Goal: Task Accomplishment & Management: Complete application form

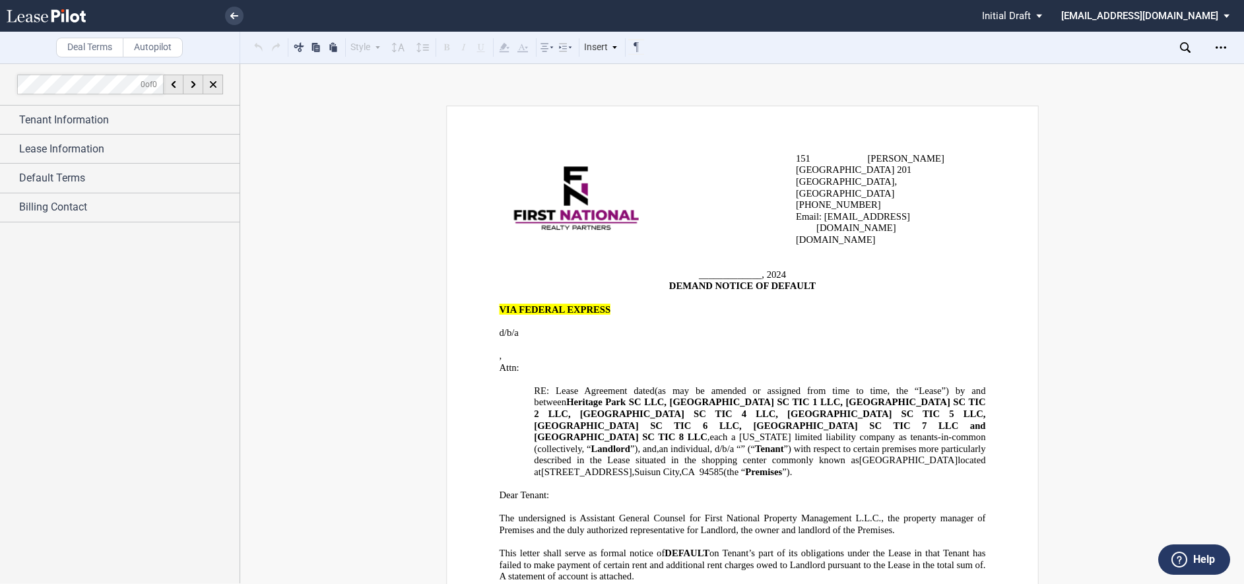
click at [58, 13] on use at bounding box center [46, 15] width 79 height 13
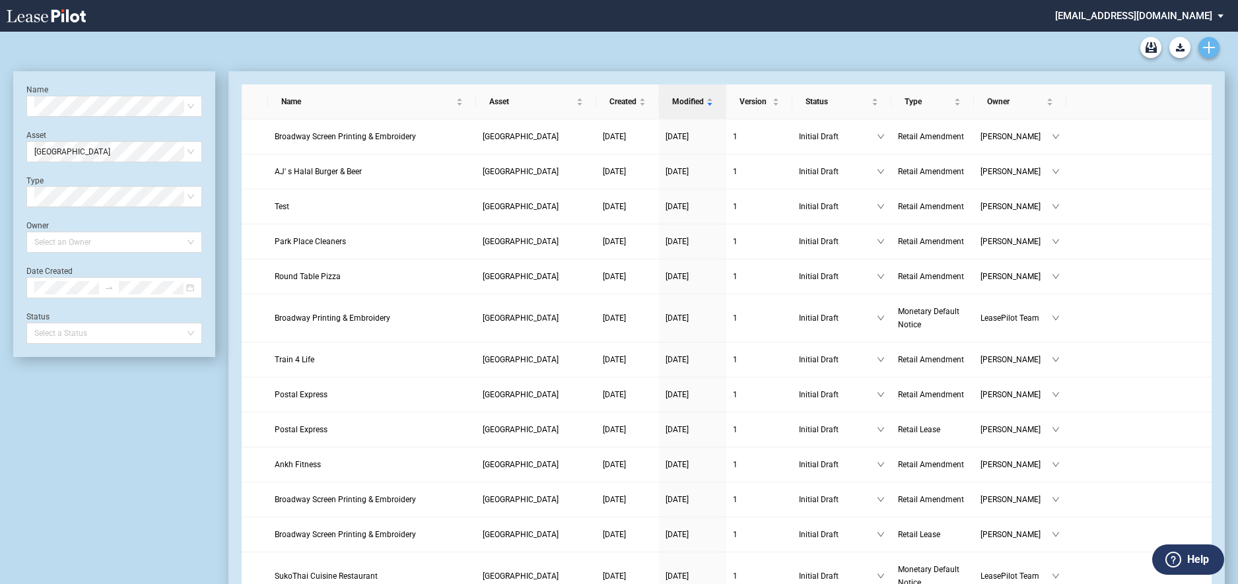
click at [1208, 51] on use "Create new document" at bounding box center [1209, 48] width 12 height 12
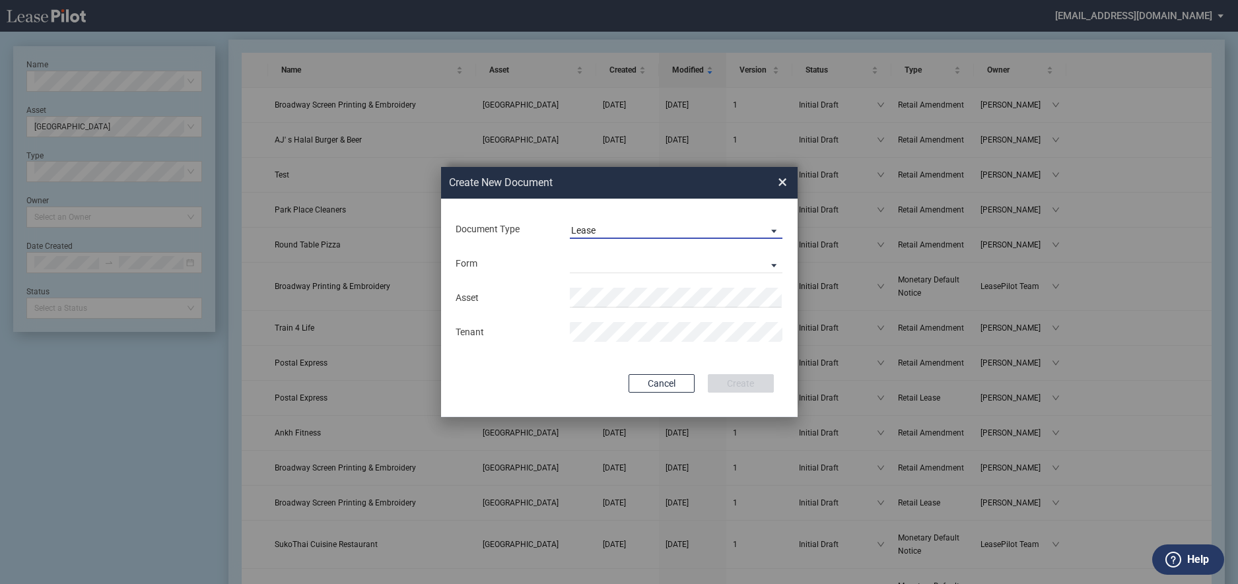
click at [696, 228] on span "Lease" at bounding box center [665, 230] width 189 height 13
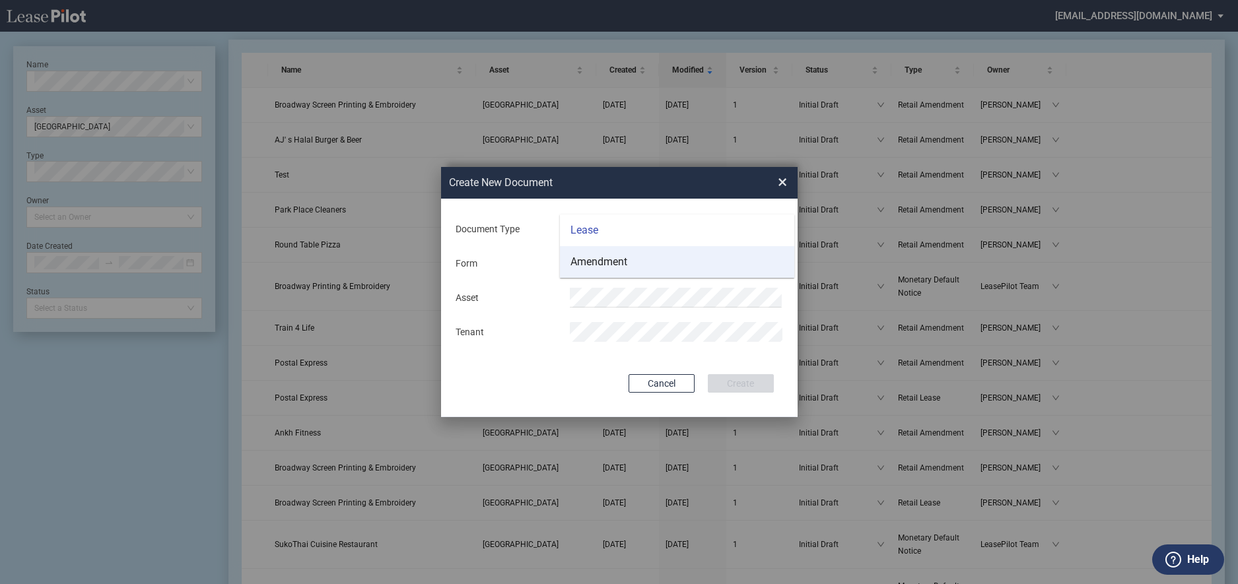
click at [686, 259] on md-option "Amendment" at bounding box center [677, 262] width 234 height 32
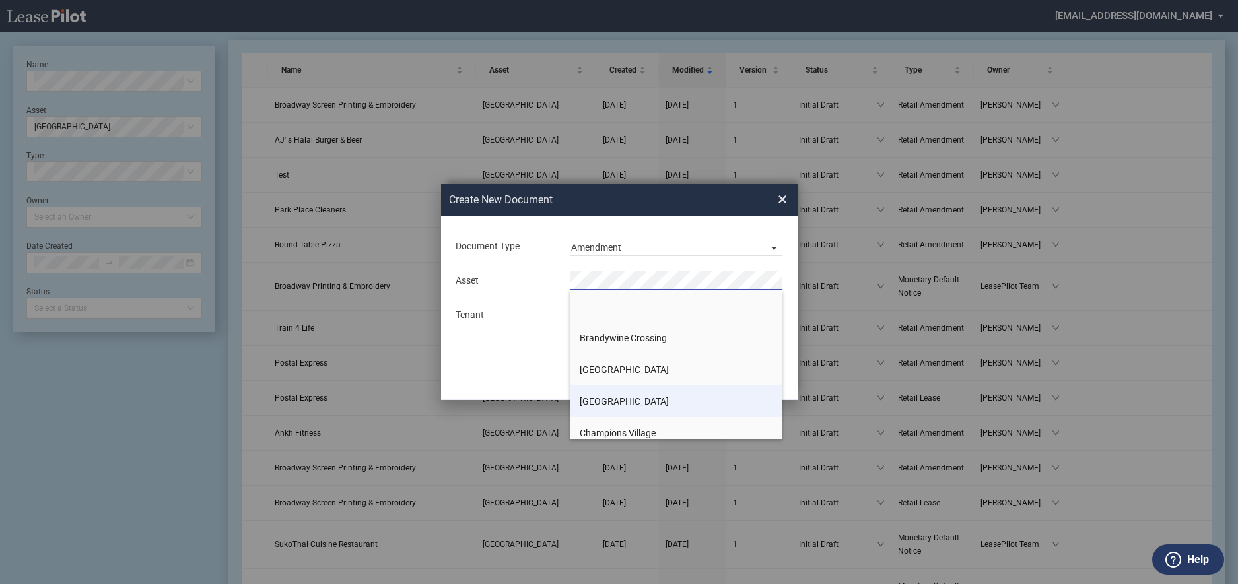
scroll to position [132, 0]
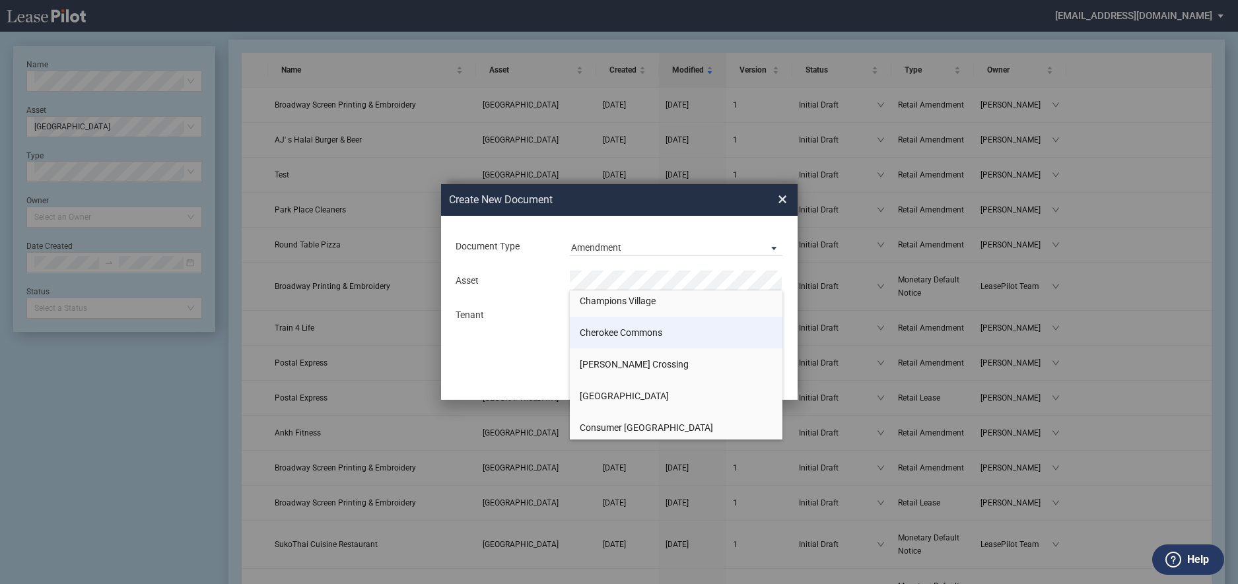
click at [618, 333] on span "Cherokee Commons" at bounding box center [621, 332] width 83 height 11
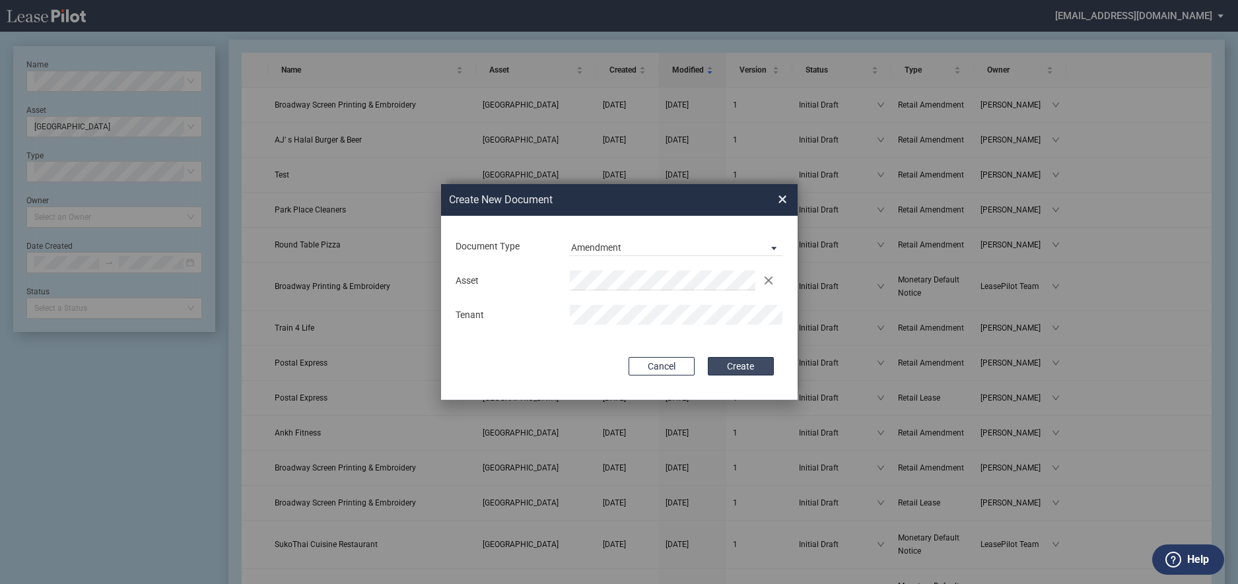
click at [737, 366] on button "Create" at bounding box center [741, 366] width 66 height 18
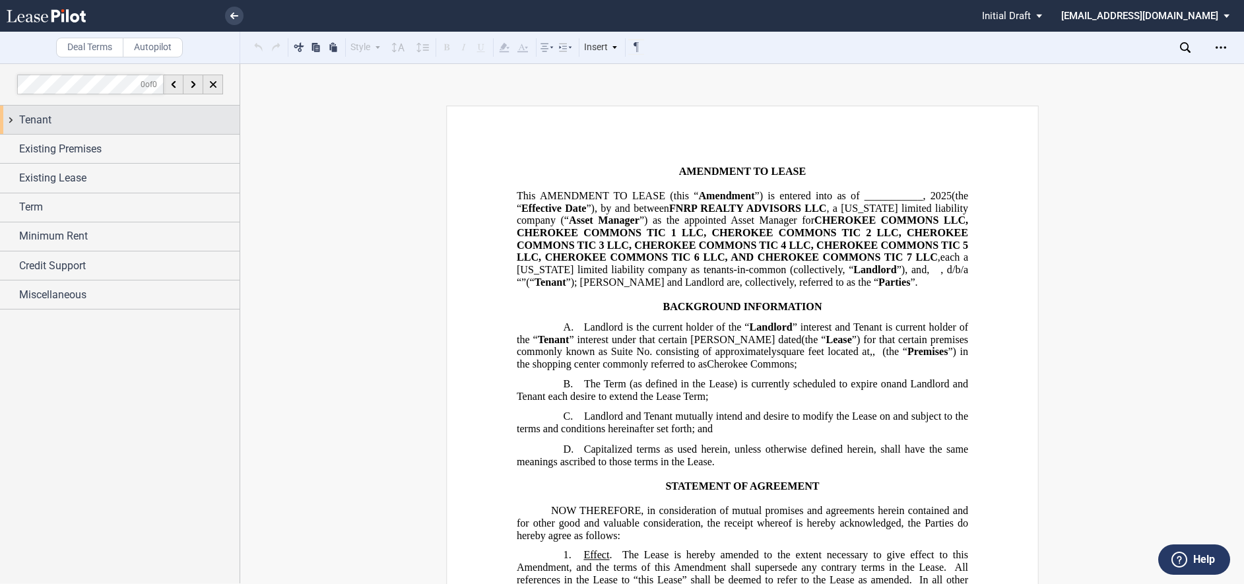
click at [44, 119] on span "Tenant" at bounding box center [35, 120] width 32 height 16
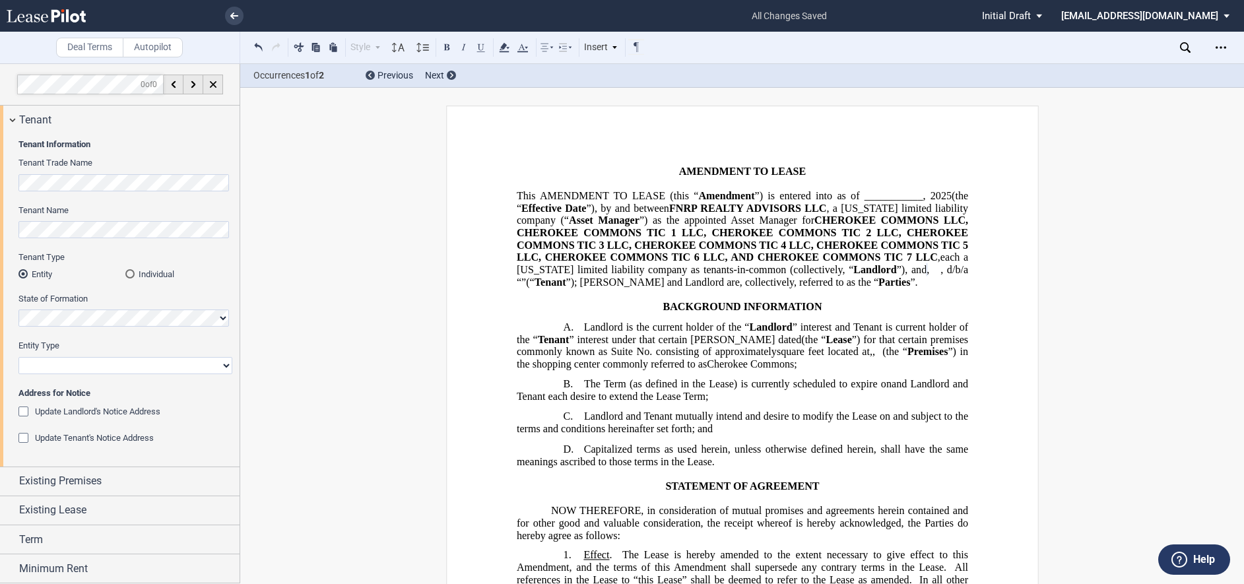
scroll to position [59, 0]
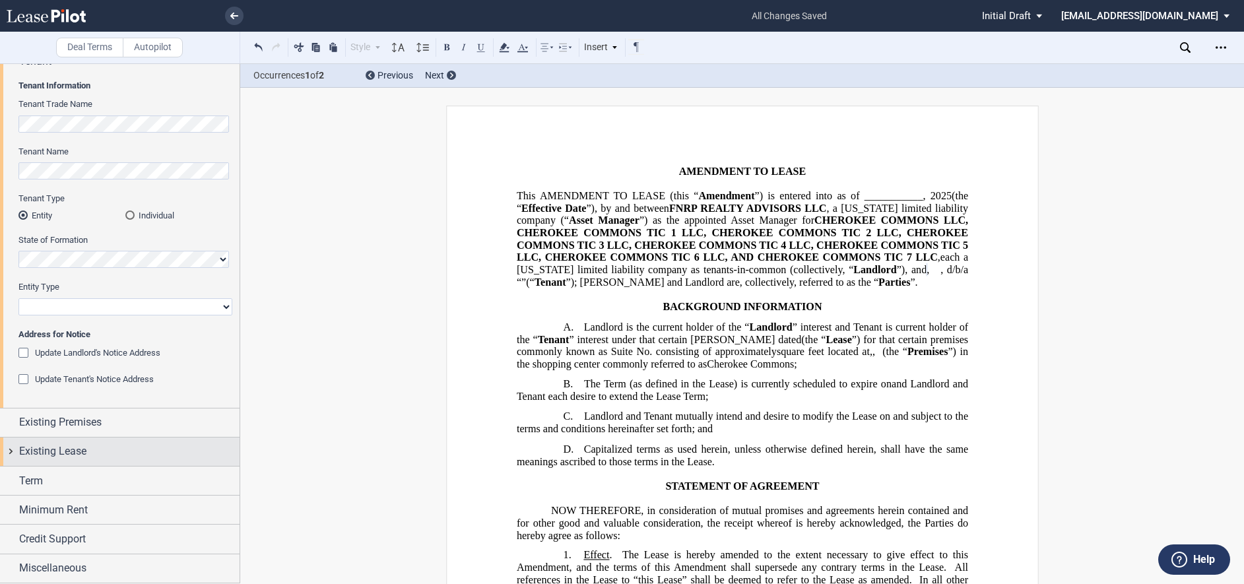
click at [48, 456] on span "Existing Lease" at bounding box center [52, 452] width 67 height 16
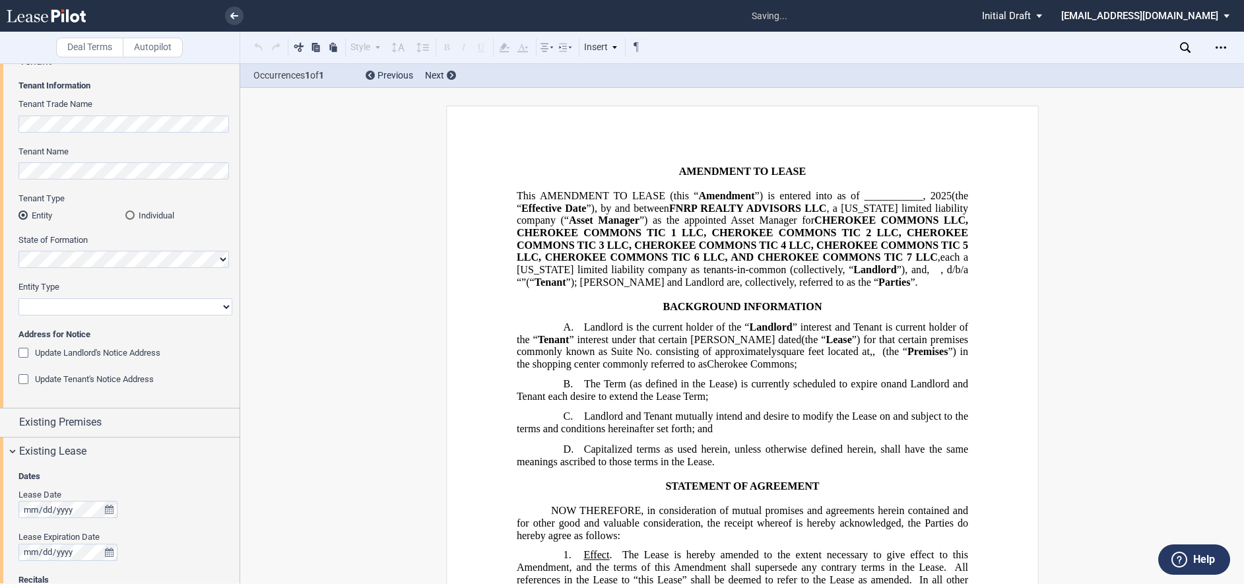
click at [92, 493] on div "Lease Date" at bounding box center [125, 495] width 214 height 12
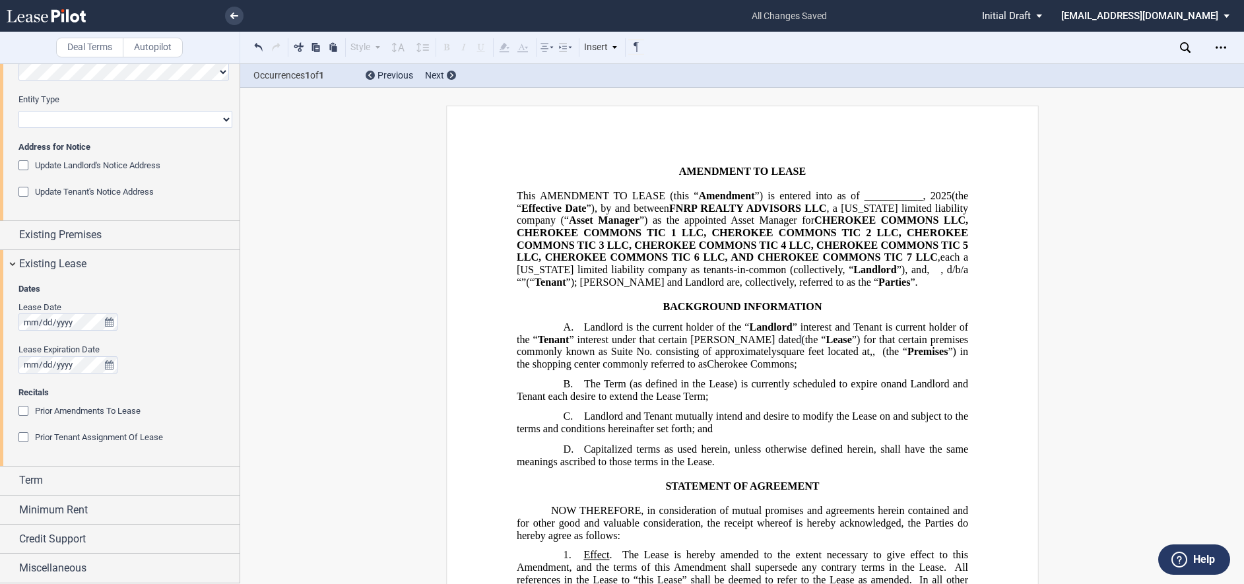
scroll to position [0, 0]
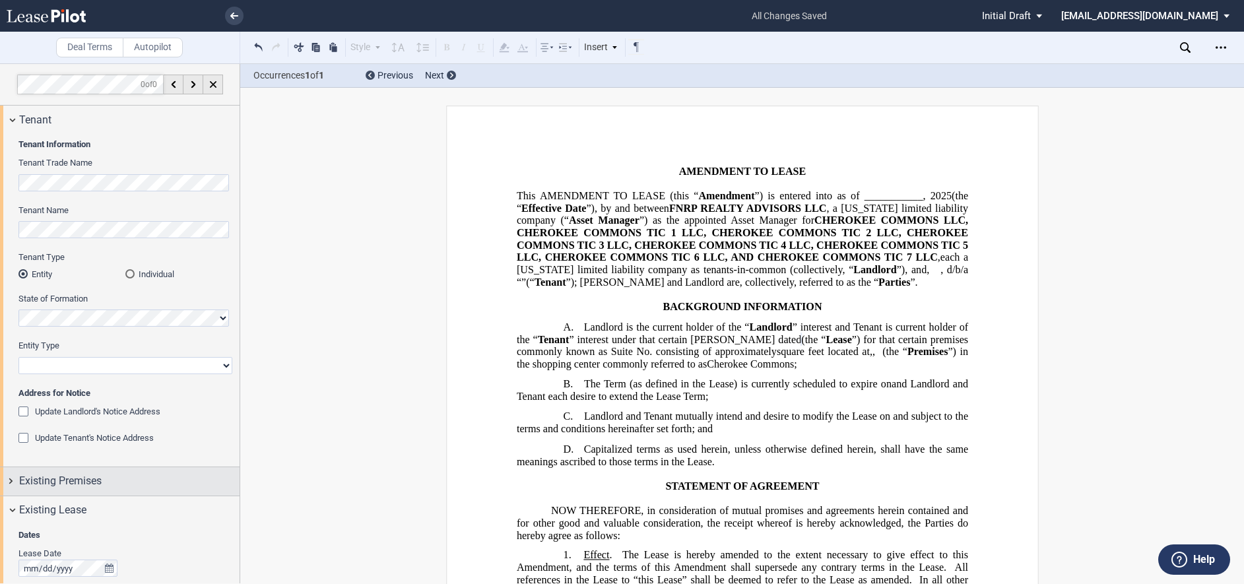
click at [59, 480] on span "Existing Premises" at bounding box center [60, 481] width 83 height 16
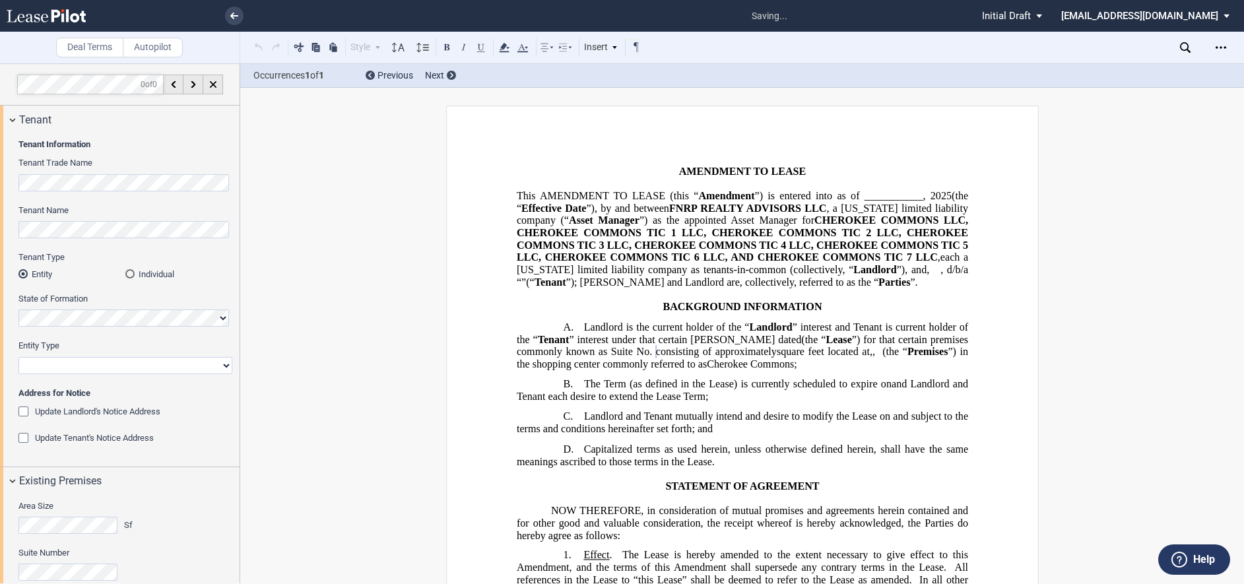
click at [163, 541] on div "Area Size Sf" at bounding box center [126, 523] width 230 height 47
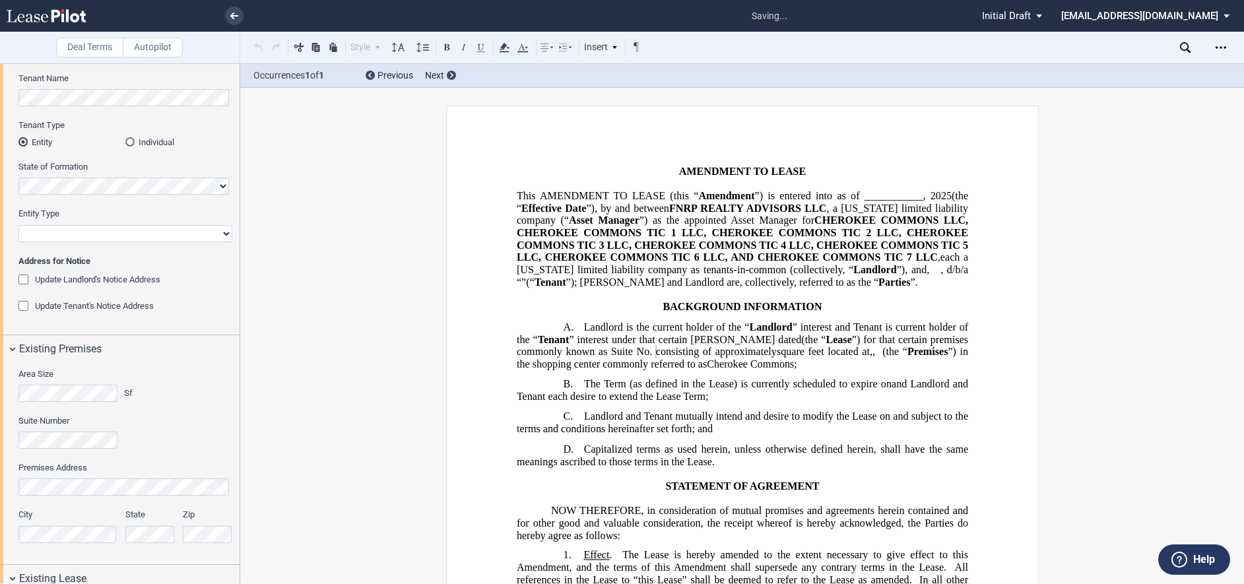
scroll to position [198, 0]
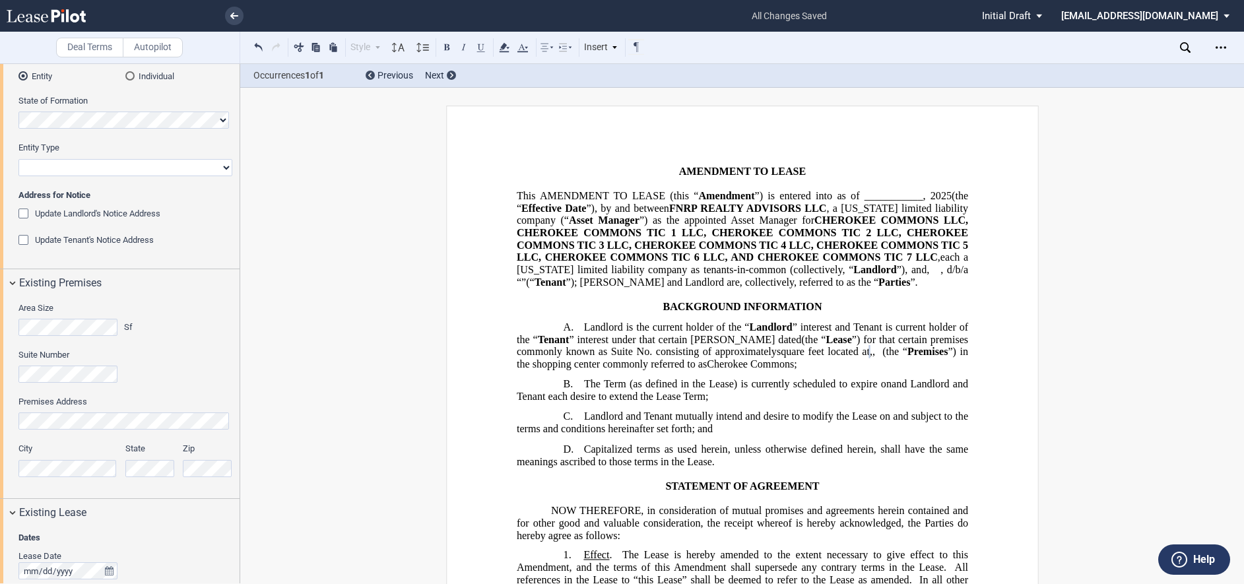
click at [156, 381] on div "Suite Number" at bounding box center [125, 366] width 214 height 34
click at [9, 282] on div "Existing Premises" at bounding box center [120, 283] width 240 height 28
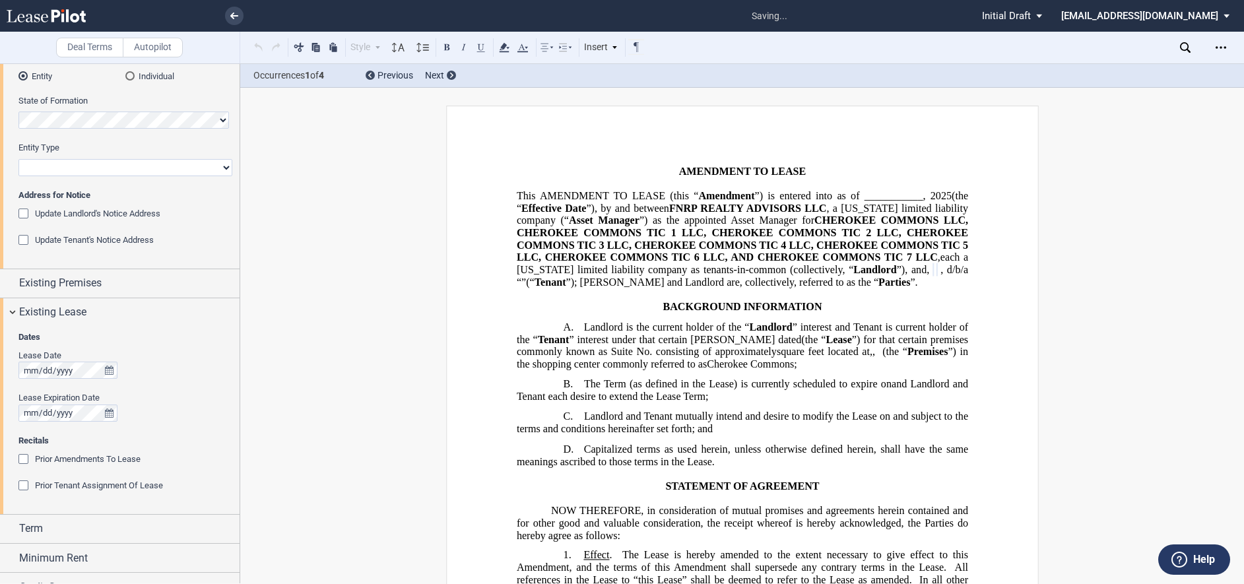
click at [127, 169] on select "Corporation Limited Liability Company General Partnership Limited Partnership O…" at bounding box center [125, 167] width 214 height 17
select select "limited liability company"
click at [18, 159] on select "Corporation Limited Liability Company General Partnership Limited Partnership O…" at bounding box center [125, 167] width 214 height 17
click at [22, 211] on div "Update Landlord's Notice Address" at bounding box center [24, 215] width 13 height 13
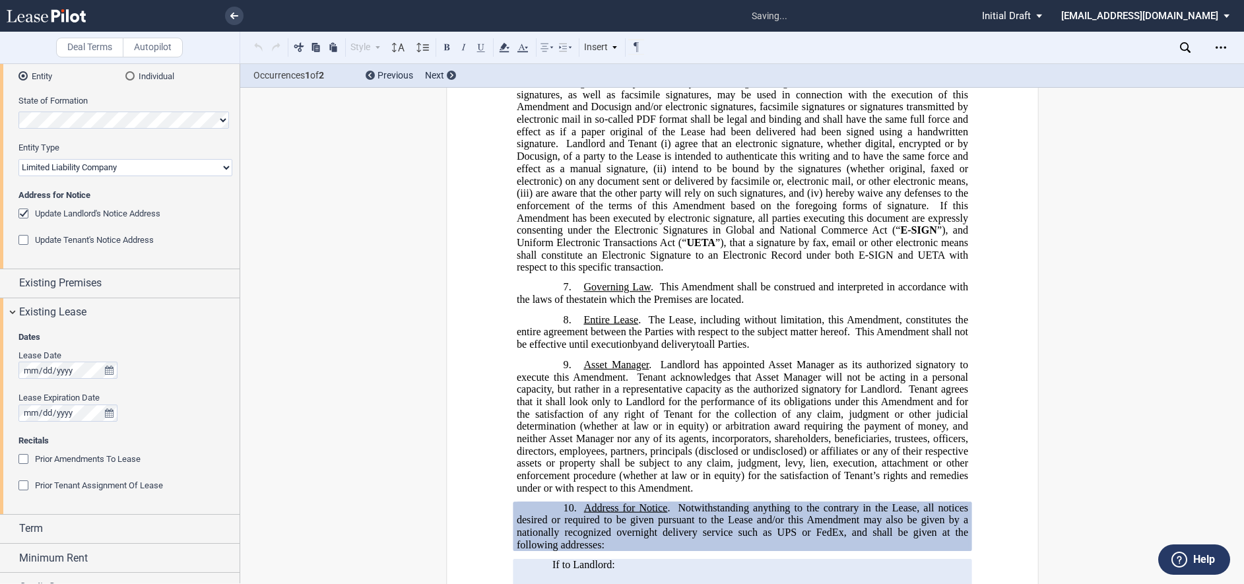
scroll to position [1187, 0]
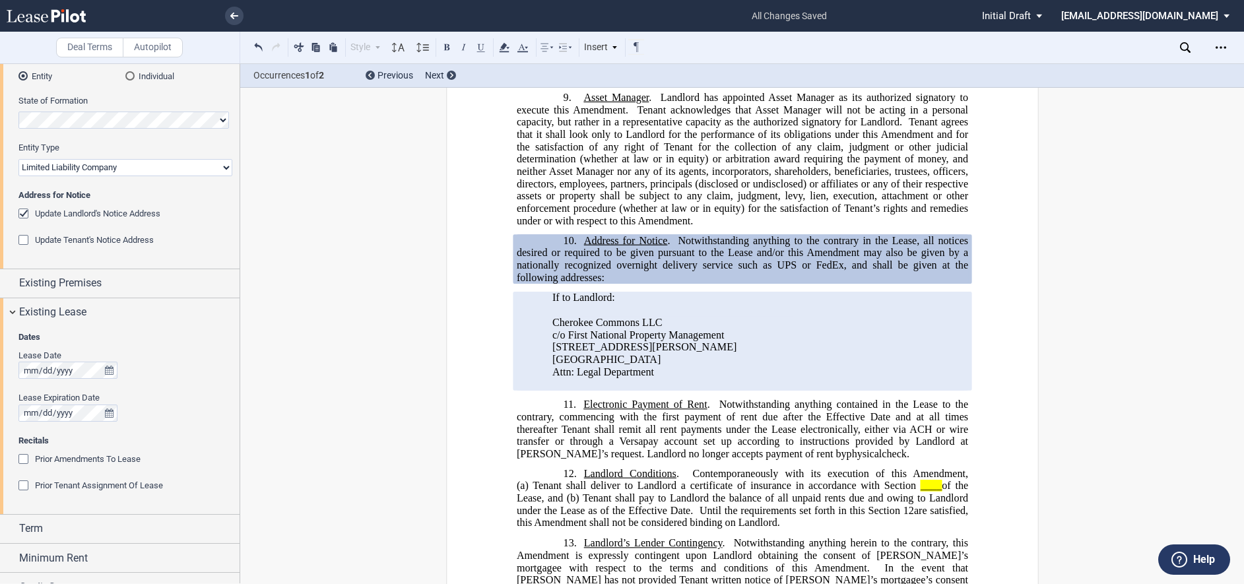
click at [22, 241] on div "Update Tenant's Notice Address" at bounding box center [24, 241] width 13 height 13
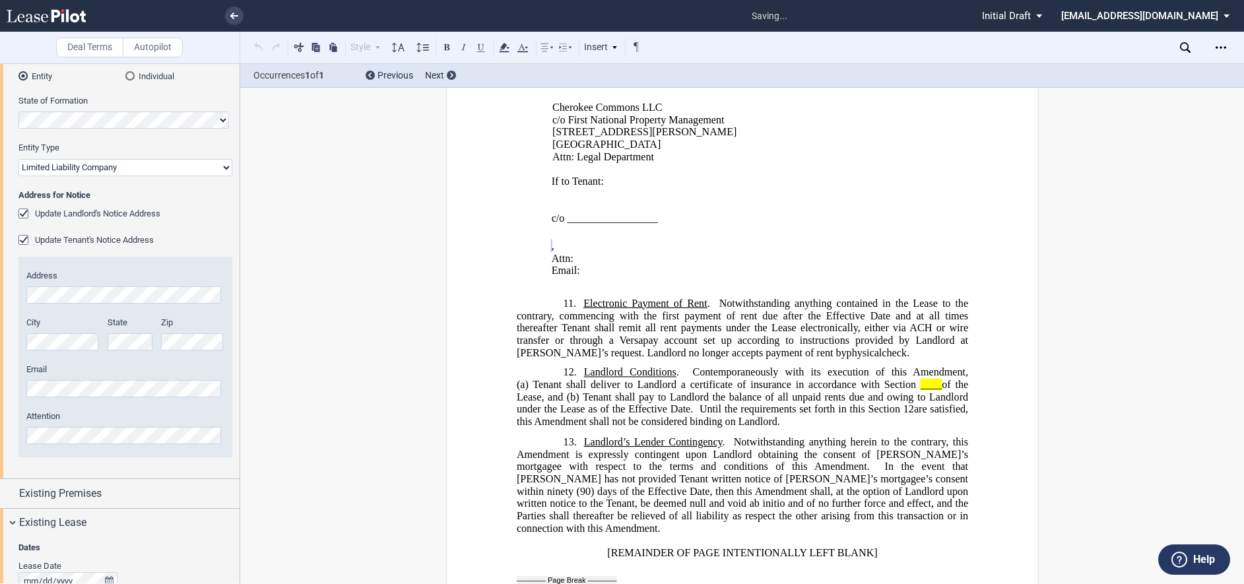
scroll to position [1403, 0]
click at [183, 355] on div "Zip" at bounding box center [196, 340] width 71 height 47
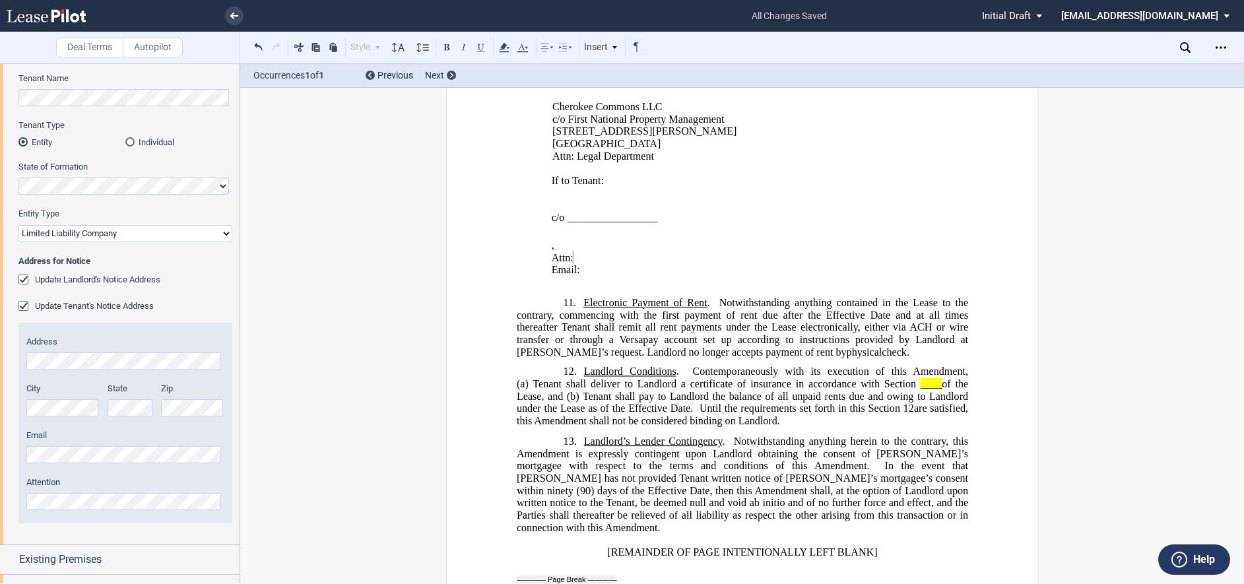
scroll to position [0, 0]
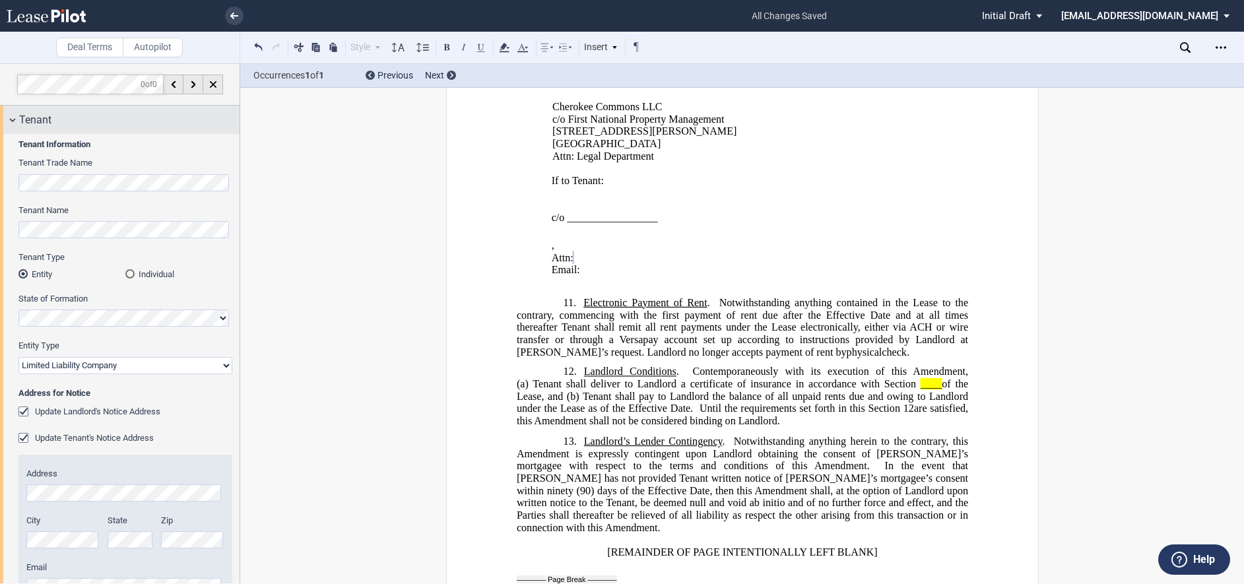
click at [14, 121] on div "Tenant" at bounding box center [120, 120] width 240 height 28
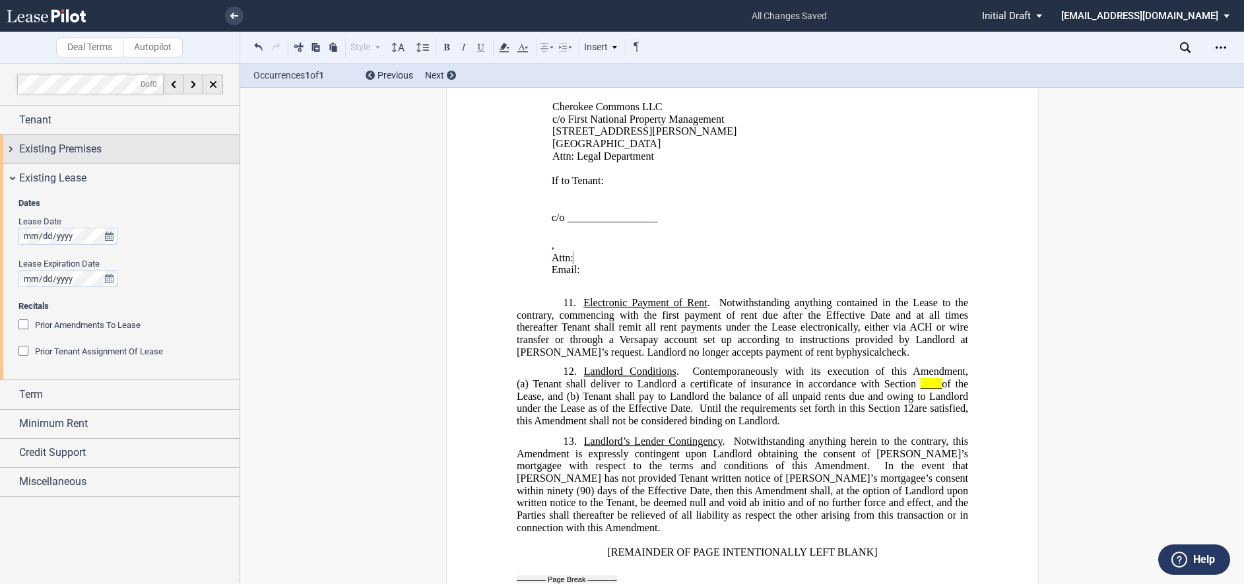
click at [14, 143] on div "Existing Premises" at bounding box center [120, 149] width 240 height 28
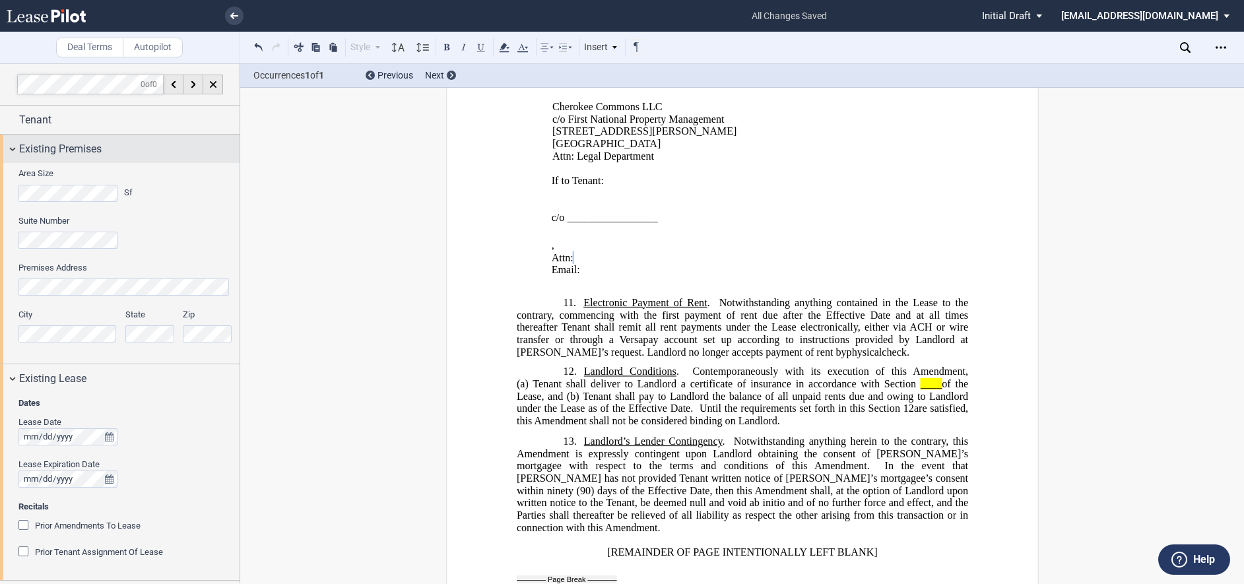
click at [14, 143] on div "Existing Premises" at bounding box center [120, 149] width 240 height 28
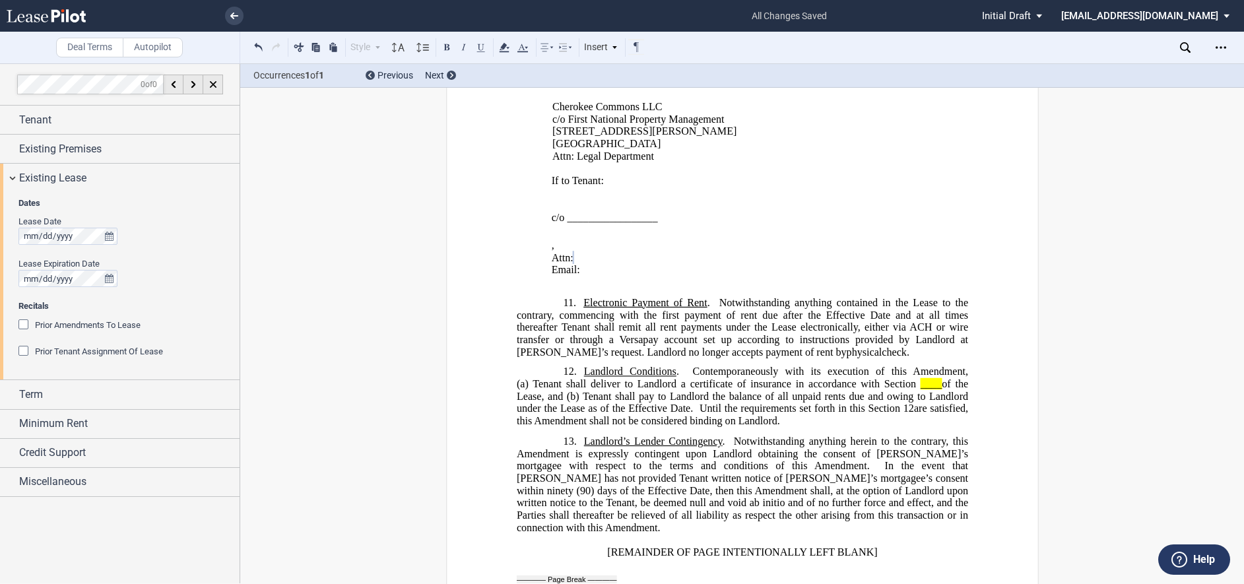
click at [25, 325] on div "Prior Amendments To Lease" at bounding box center [24, 325] width 13 height 13
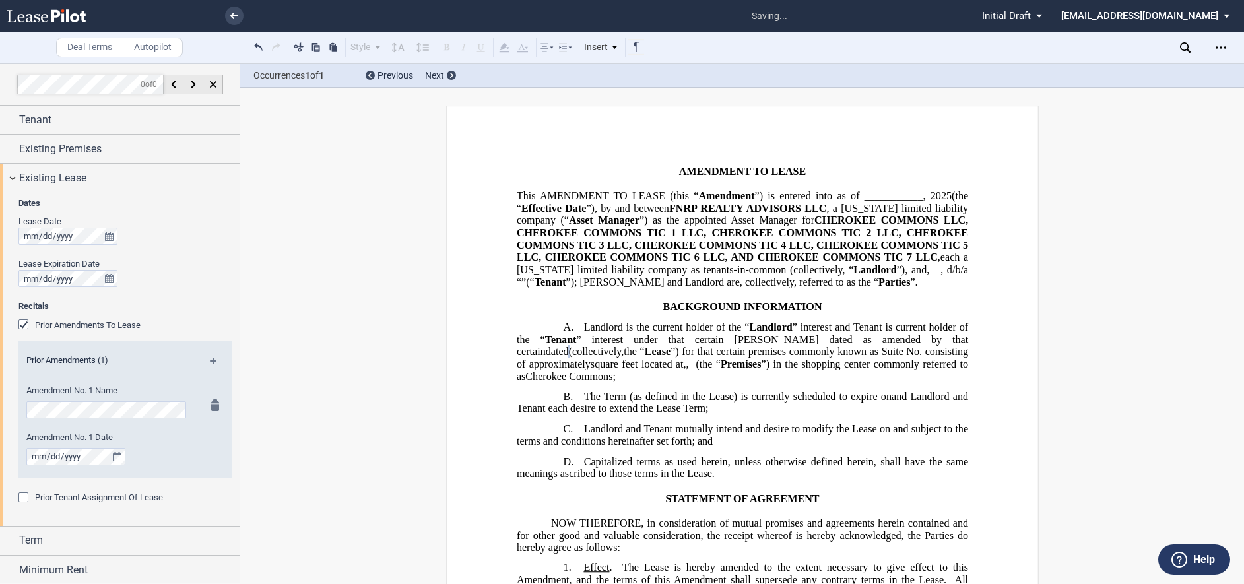
click at [160, 440] on label "Amendment No. 1 Date" at bounding box center [107, 438] width 162 height 12
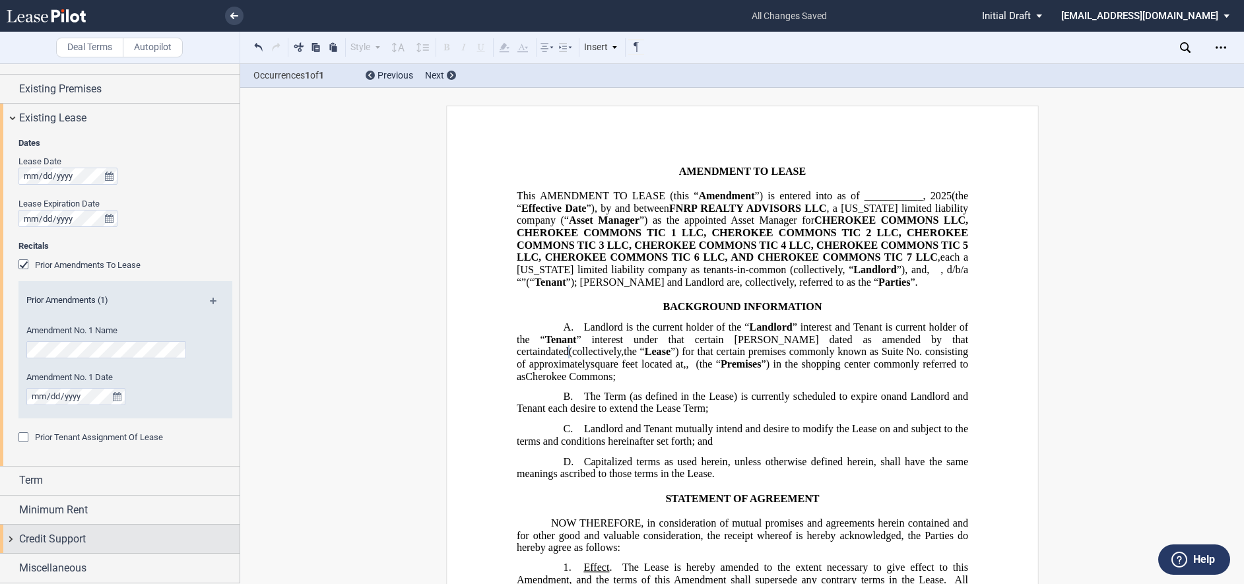
click at [46, 540] on span "Credit Support" at bounding box center [52, 539] width 67 height 16
click at [50, 563] on span "Existing Guarantor" at bounding box center [69, 564] width 68 height 10
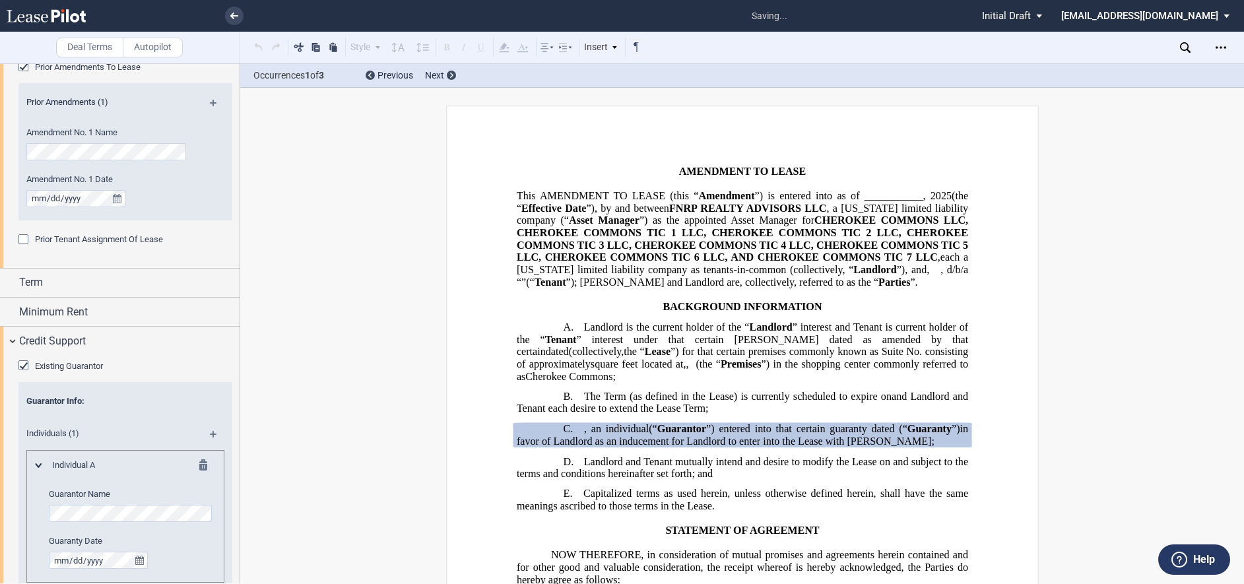
scroll to position [324, 0]
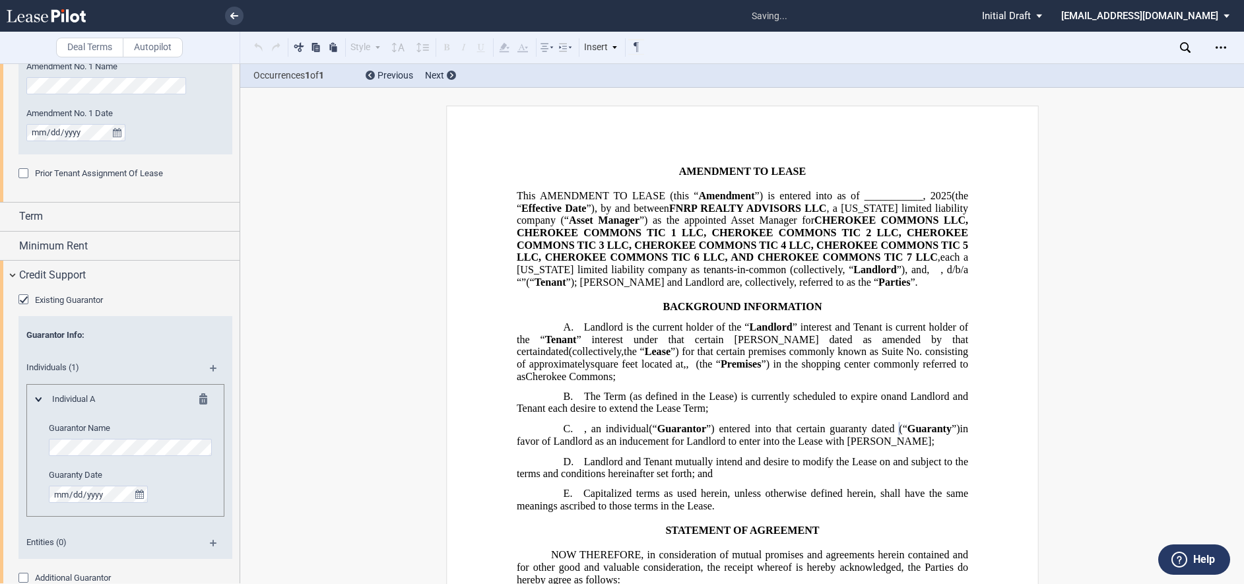
click at [183, 477] on label "Guaranty Date" at bounding box center [132, 475] width 166 height 12
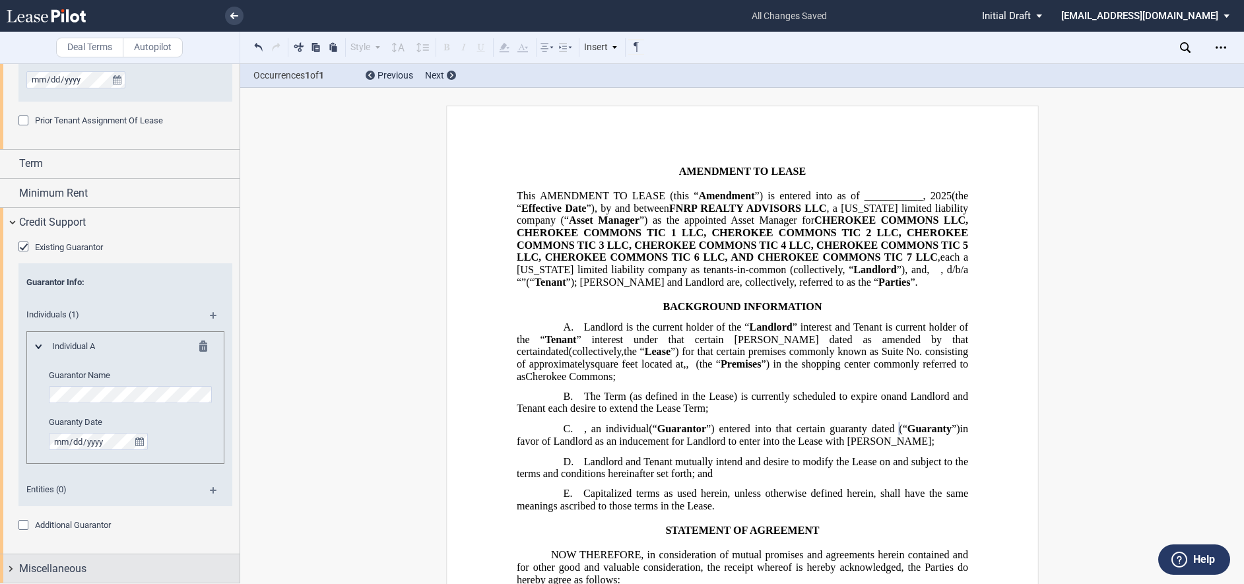
click at [72, 570] on span "Miscellaneous" at bounding box center [52, 569] width 67 height 16
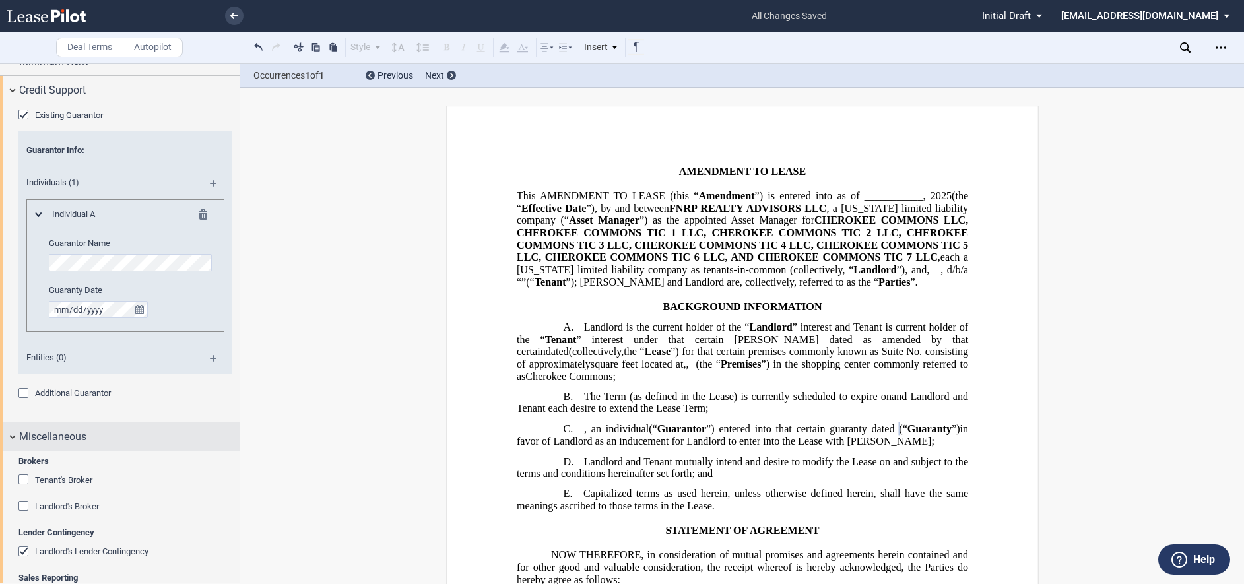
scroll to position [551, 0]
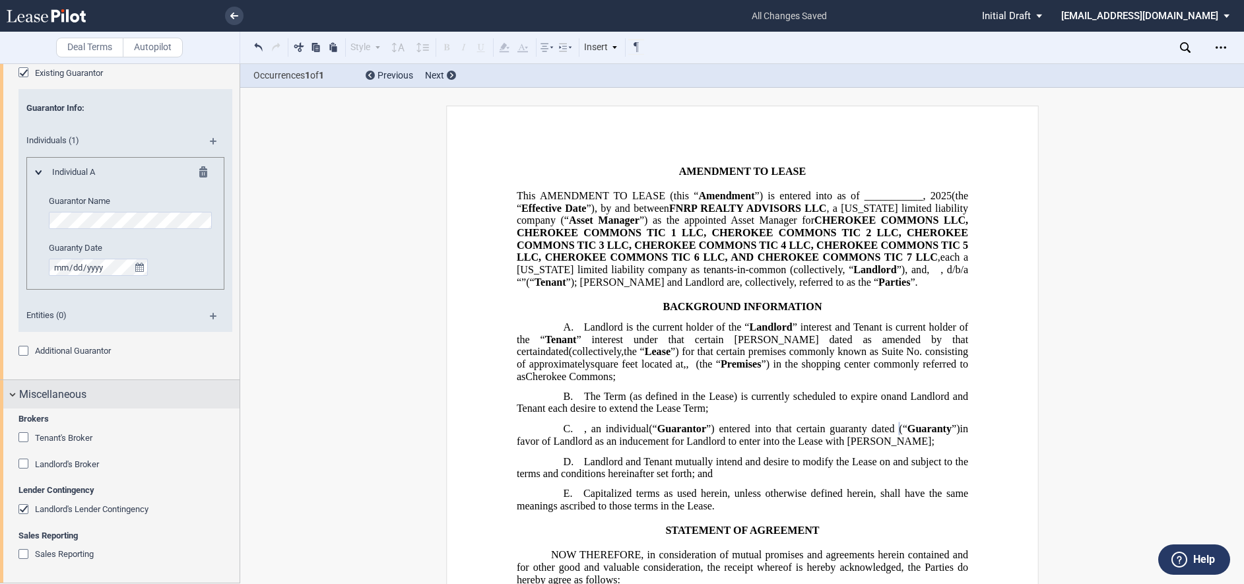
click at [18, 396] on div "Miscellaneous" at bounding box center [120, 394] width 240 height 28
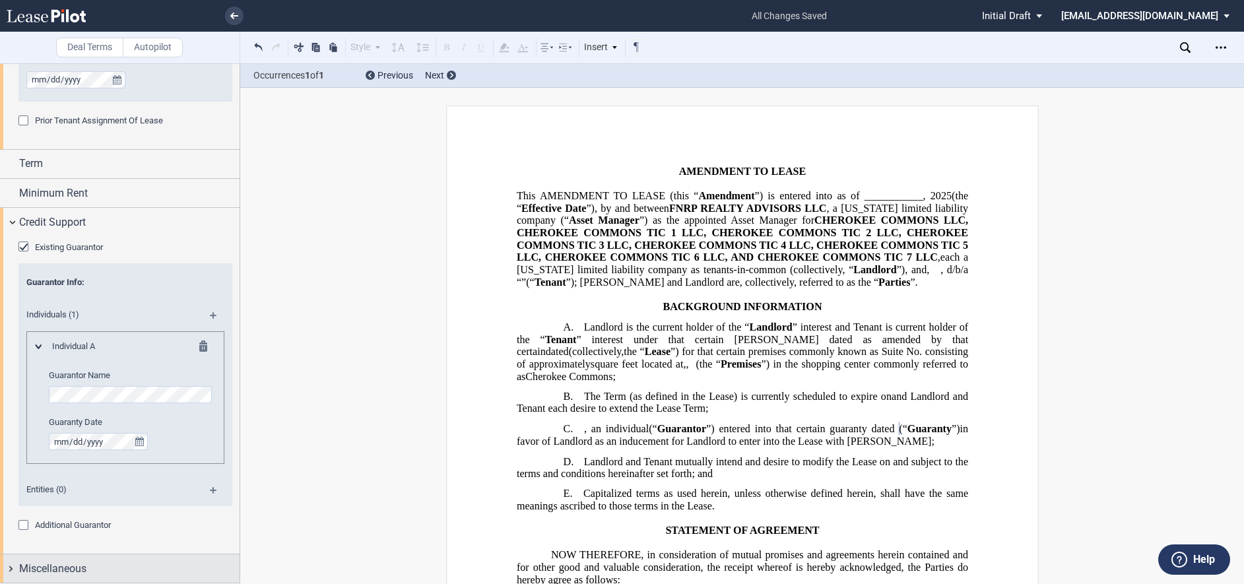
scroll to position [377, 0]
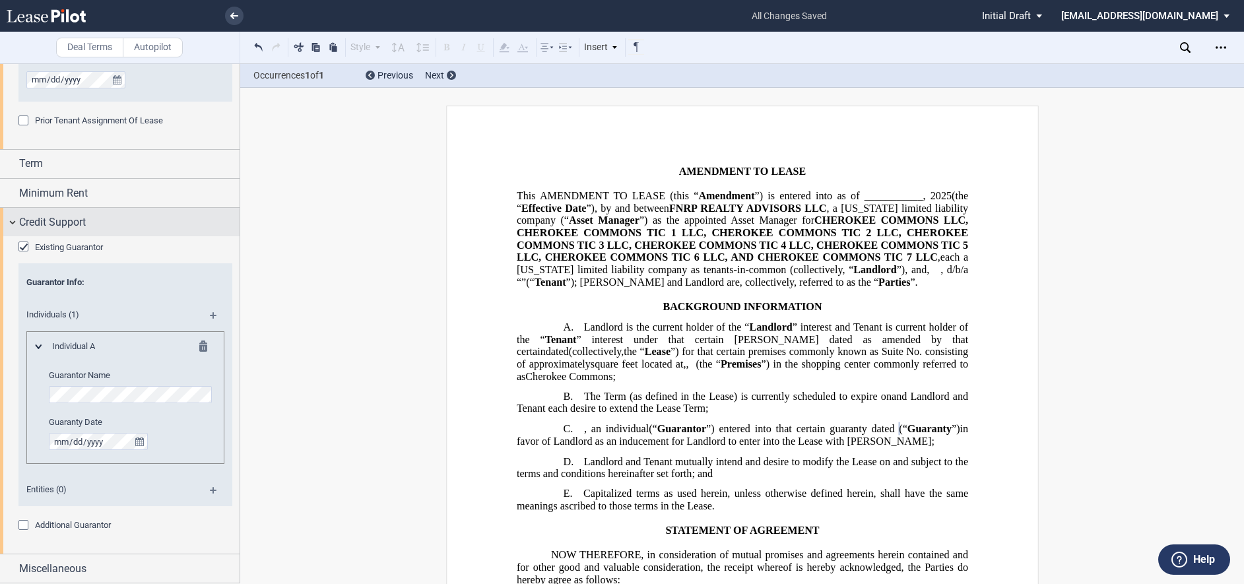
click at [13, 220] on div "Credit Support" at bounding box center [120, 222] width 240 height 28
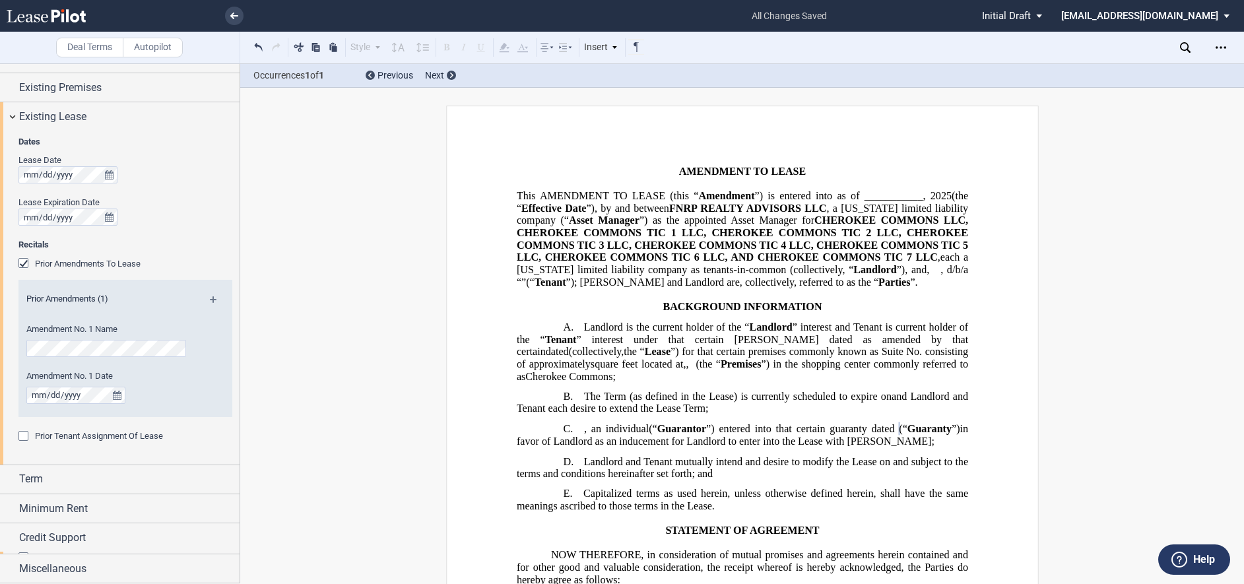
scroll to position [60, 0]
click at [42, 479] on span "Term" at bounding box center [31, 481] width 24 height 16
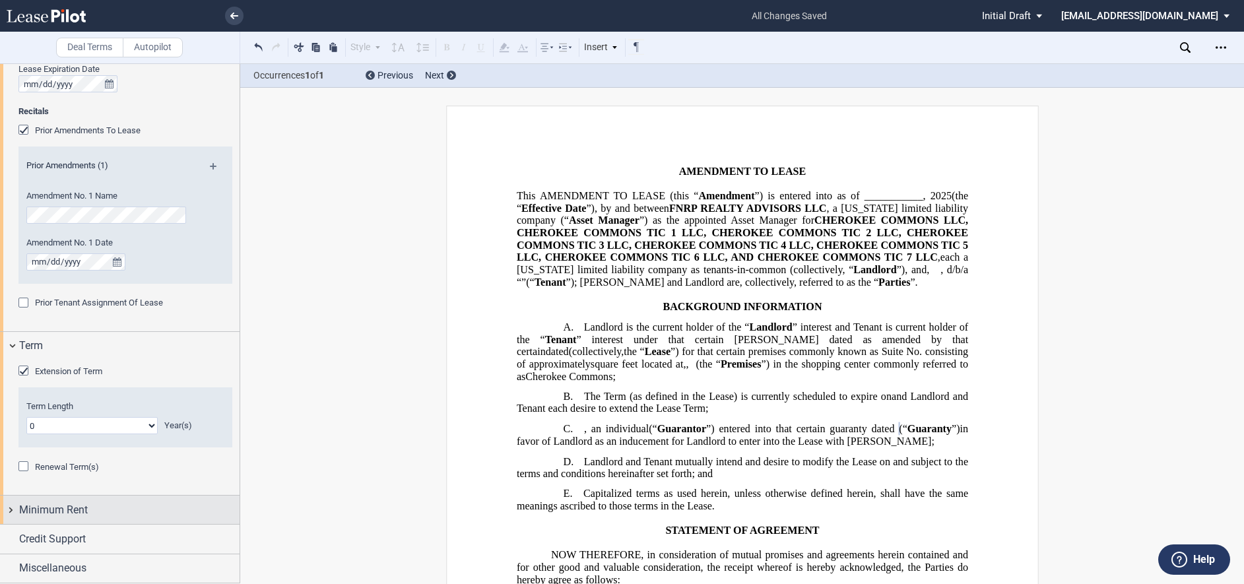
click at [51, 510] on span "Minimum Rent" at bounding box center [53, 510] width 69 height 16
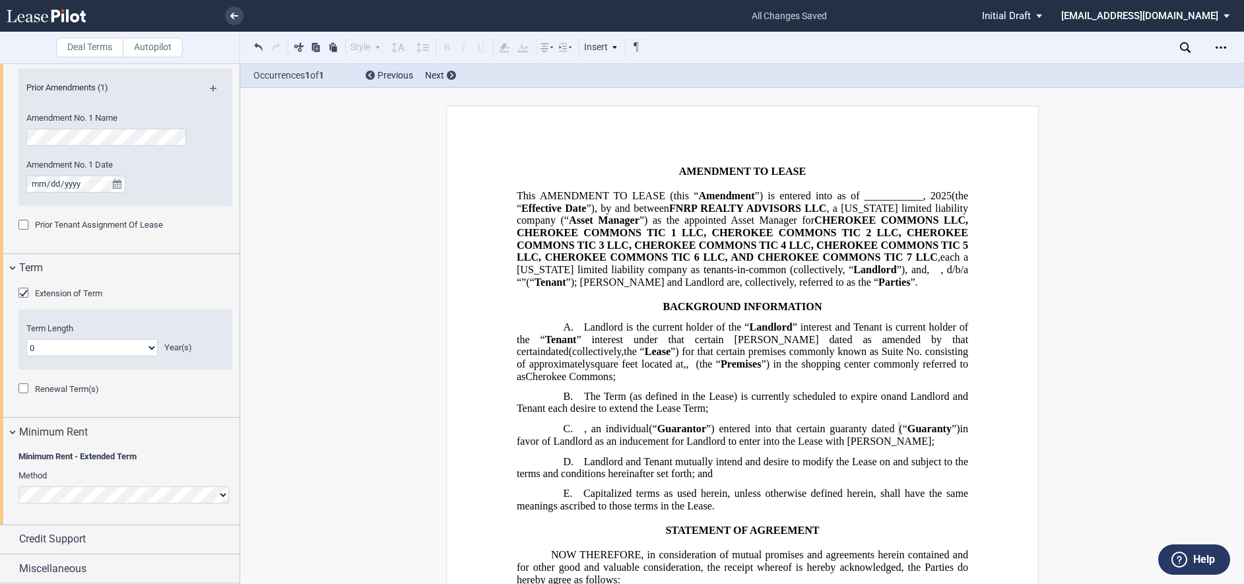
scroll to position [0, 0]
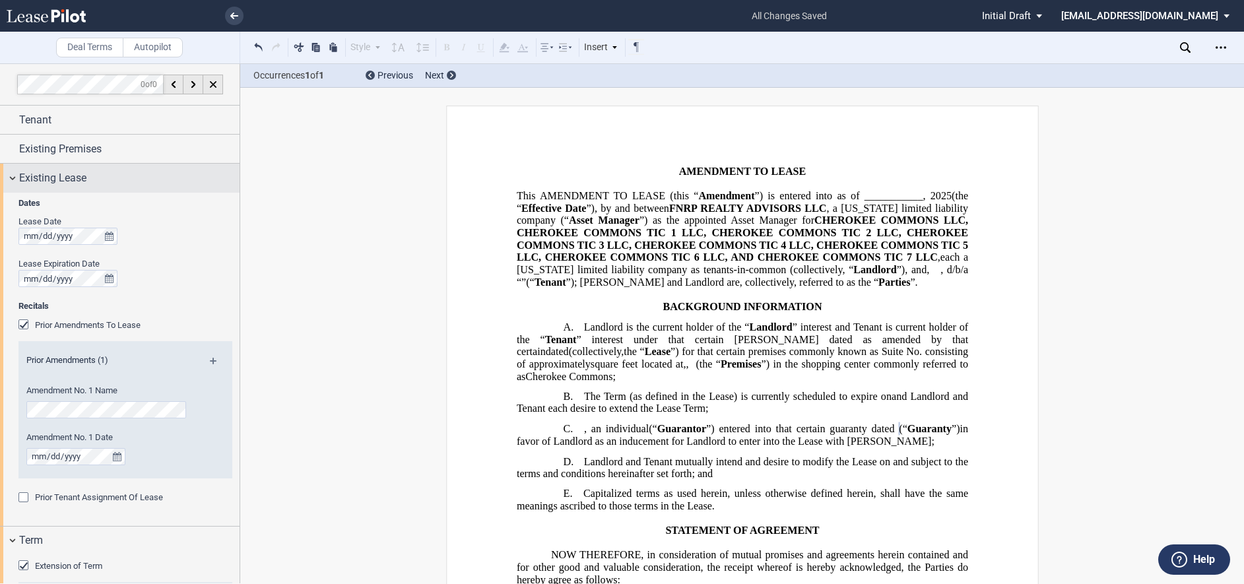
click at [13, 179] on div "Existing Lease" at bounding box center [120, 178] width 240 height 28
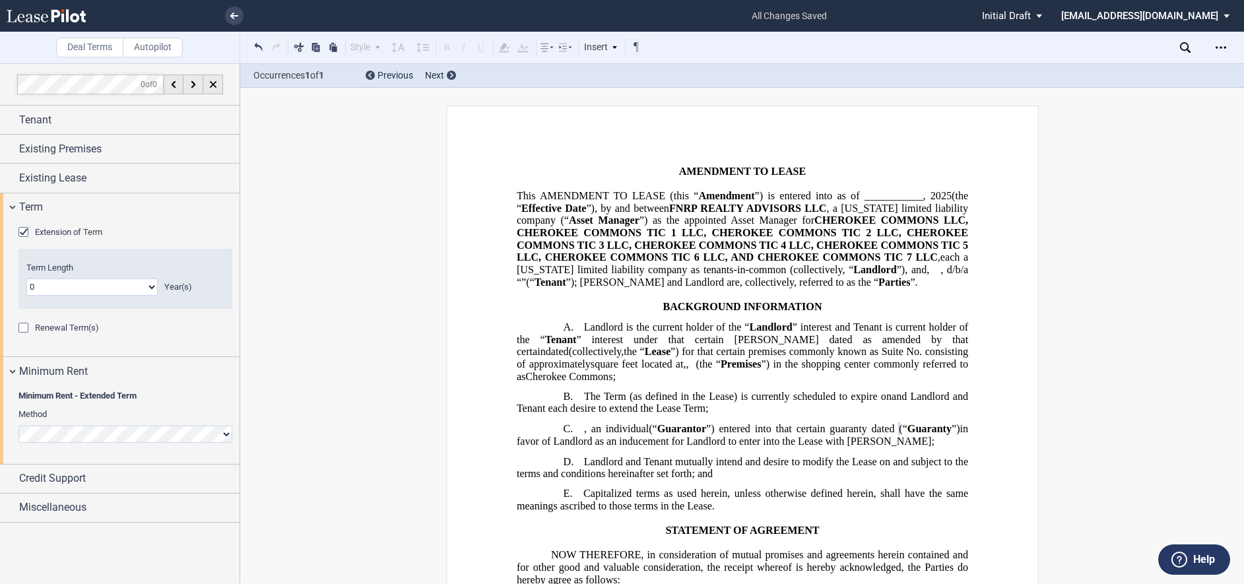
click at [102, 291] on select "0 1 2 3 4 5 6 7 8 9 10 11 12 13 14 15 16 17 18 19 20" at bounding box center [91, 287] width 131 height 17
select select "number:2"
click at [26, 279] on select "0 1 2 3 4 5 6 7 8 9 10 11 12 13 14 15 16 17 18 19 20" at bounding box center [91, 287] width 131 height 17
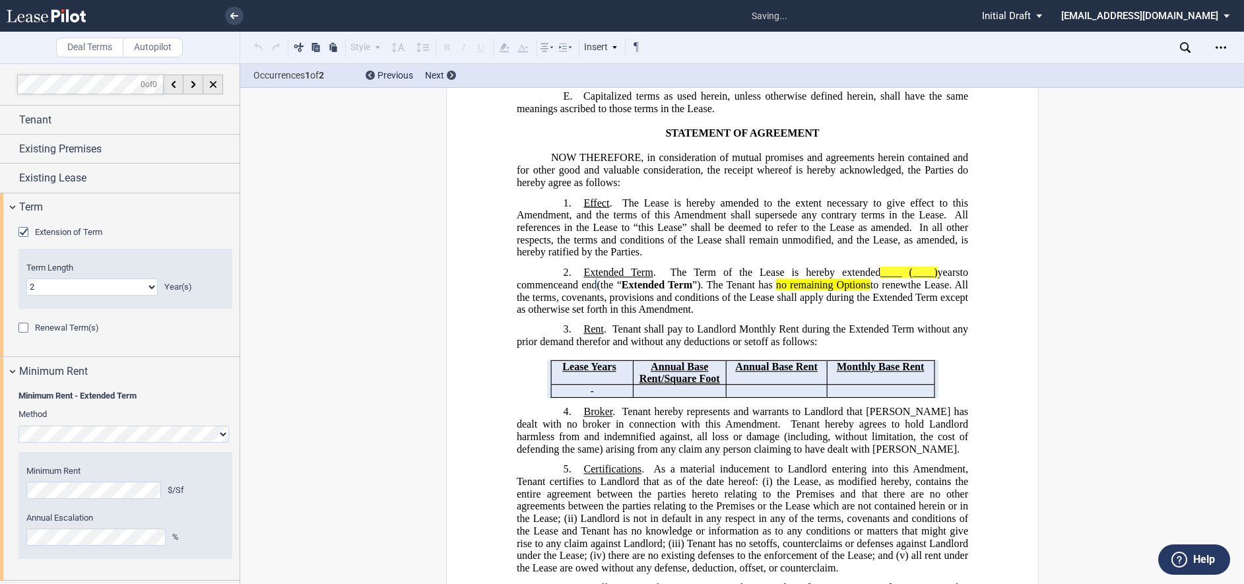
scroll to position [449, 0]
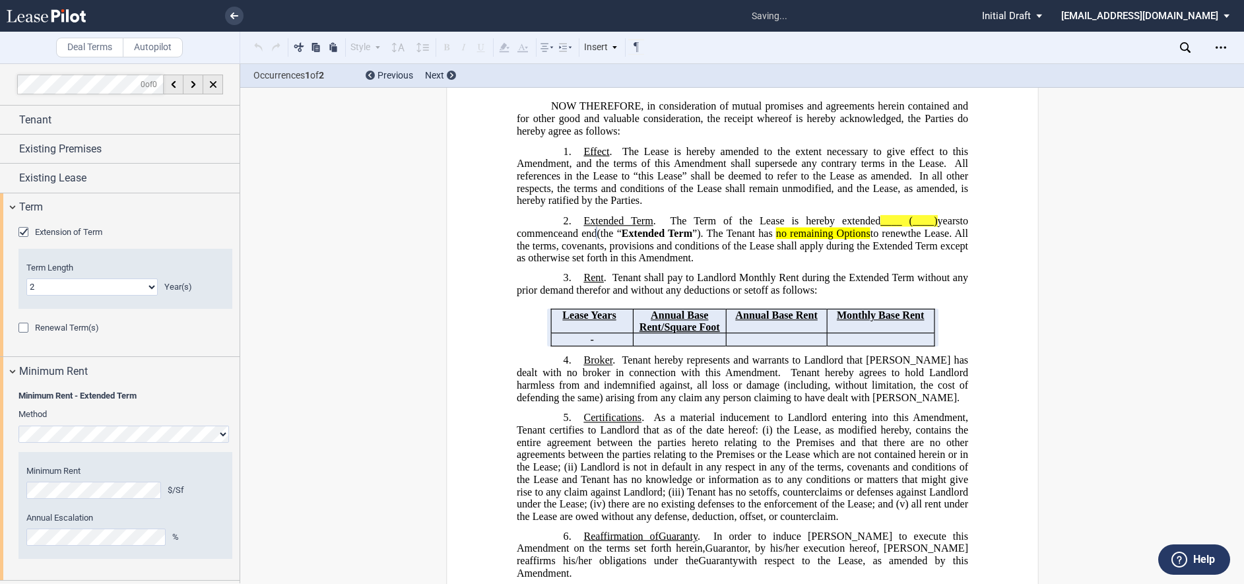
click at [24, 331] on div "Renewal Term(s)" at bounding box center [24, 329] width 13 height 13
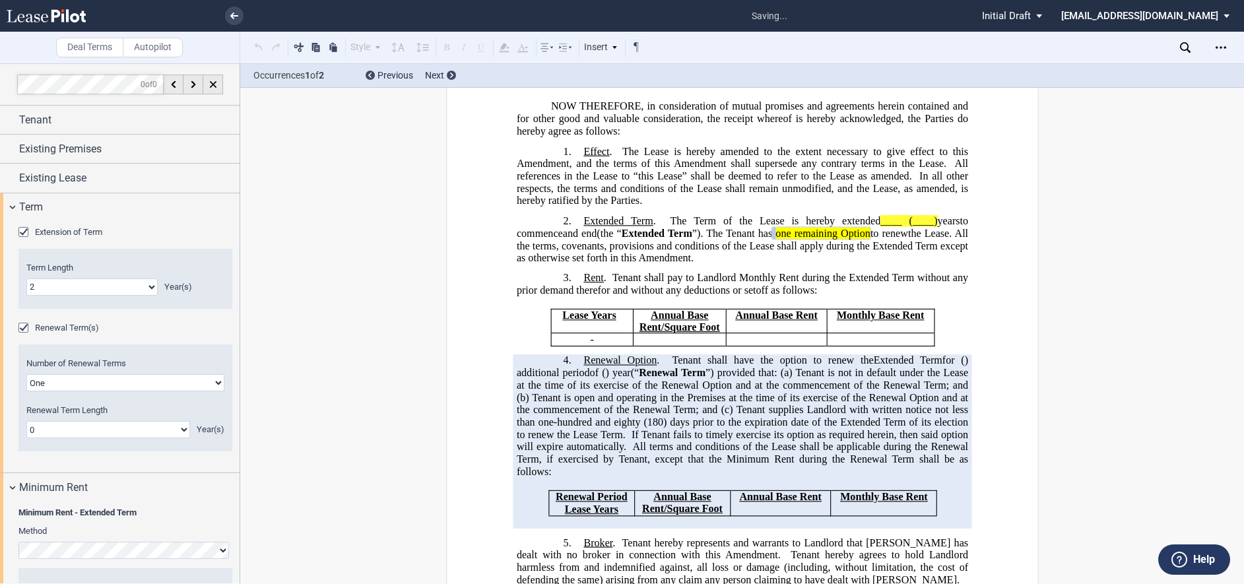
click at [179, 384] on select "One Two" at bounding box center [125, 382] width 198 height 17
select select "2"
click at [26, 374] on select "One Two" at bounding box center [125, 382] width 198 height 17
click at [138, 432] on select "0 1 2 3 4 5 6 7 8 9 10 11 12 13 14 15 16 17 18 19 20" at bounding box center [108, 429] width 164 height 17
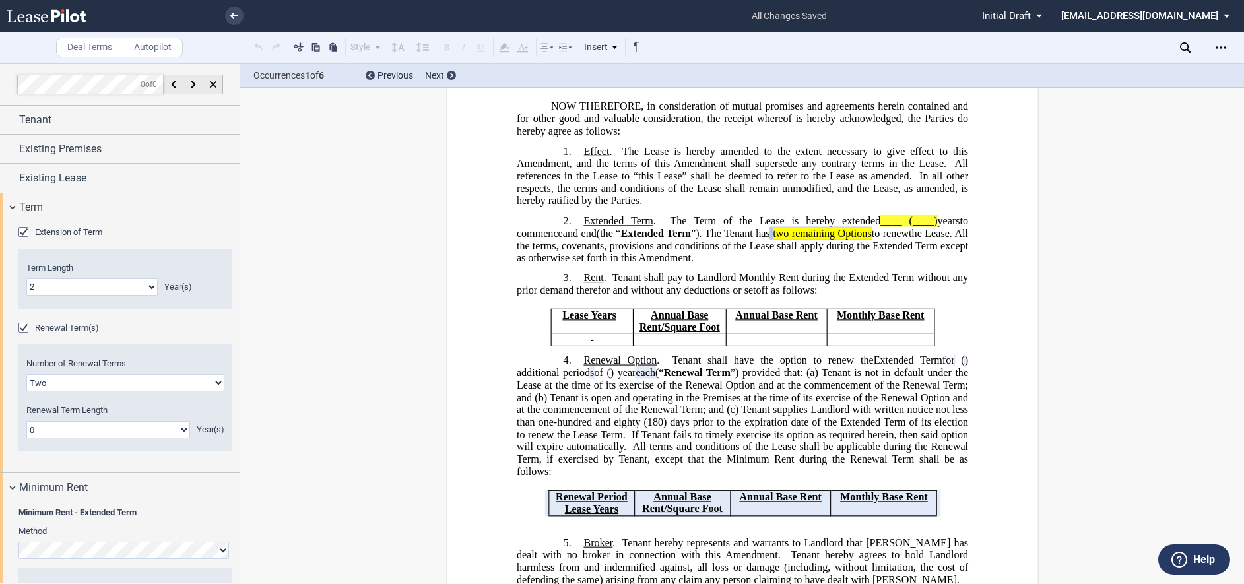
select select "number:5"
click at [26, 421] on select "0 1 2 3 4 5 6 7 8 9 10 11 12 13 14 15 16 17 18 19 20" at bounding box center [108, 429] width 164 height 17
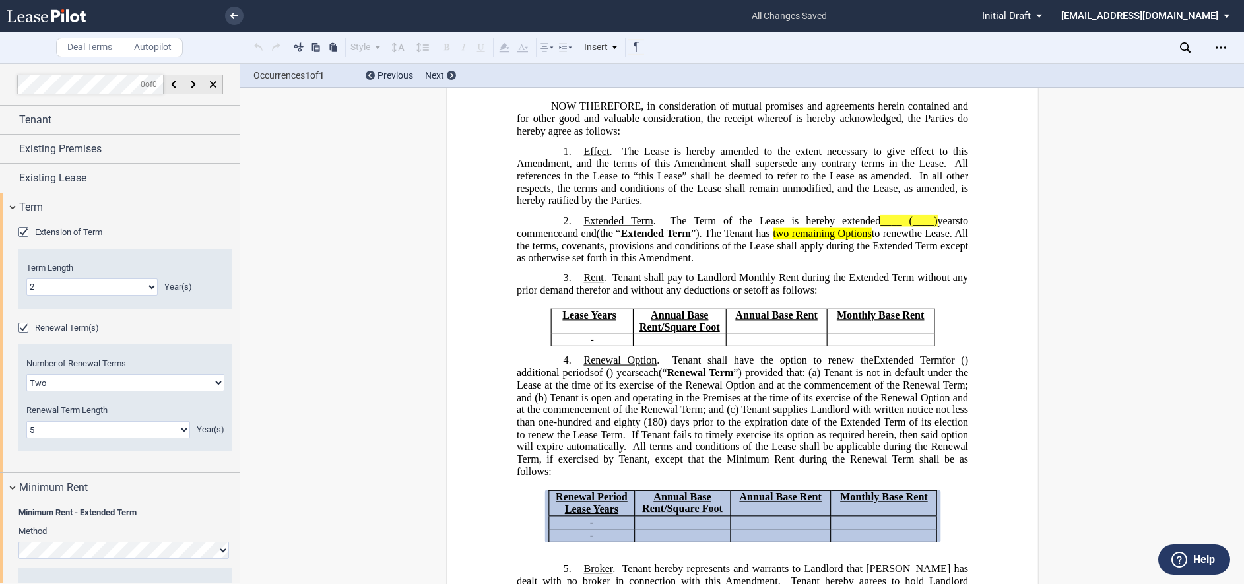
click at [169, 335] on div "Renewal Term(s)" at bounding box center [125, 328] width 214 height 13
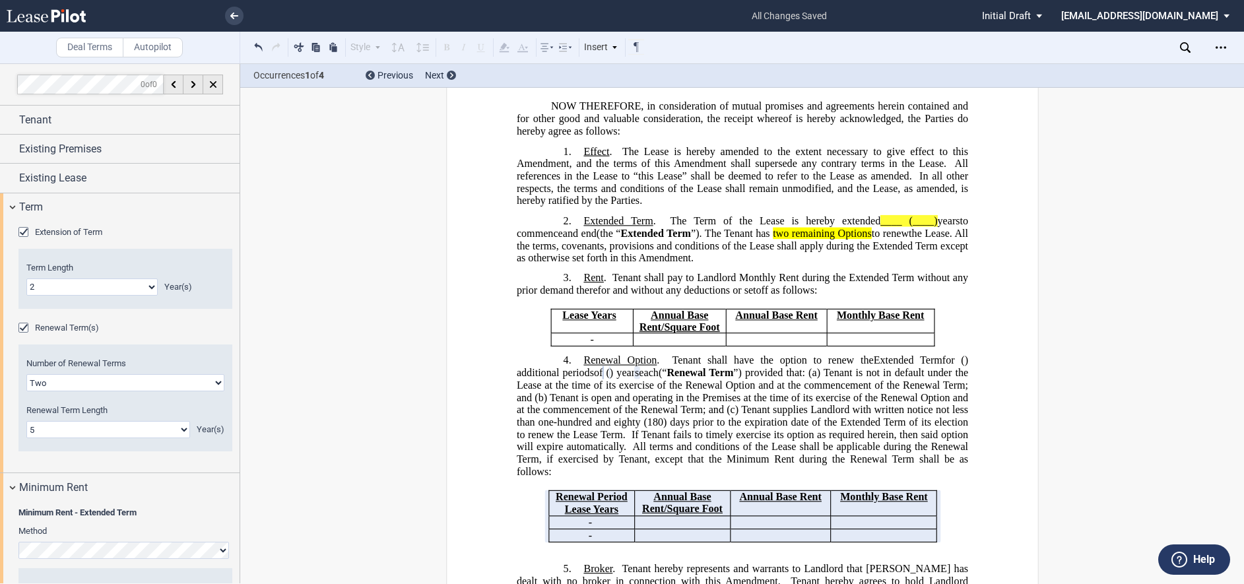
click at [213, 463] on div "Number of Renewal Terms One Two Renewal Term Length 0 1 2 3 4 5 6 7 8 9 10 11 1…" at bounding box center [125, 407] width 214 height 116
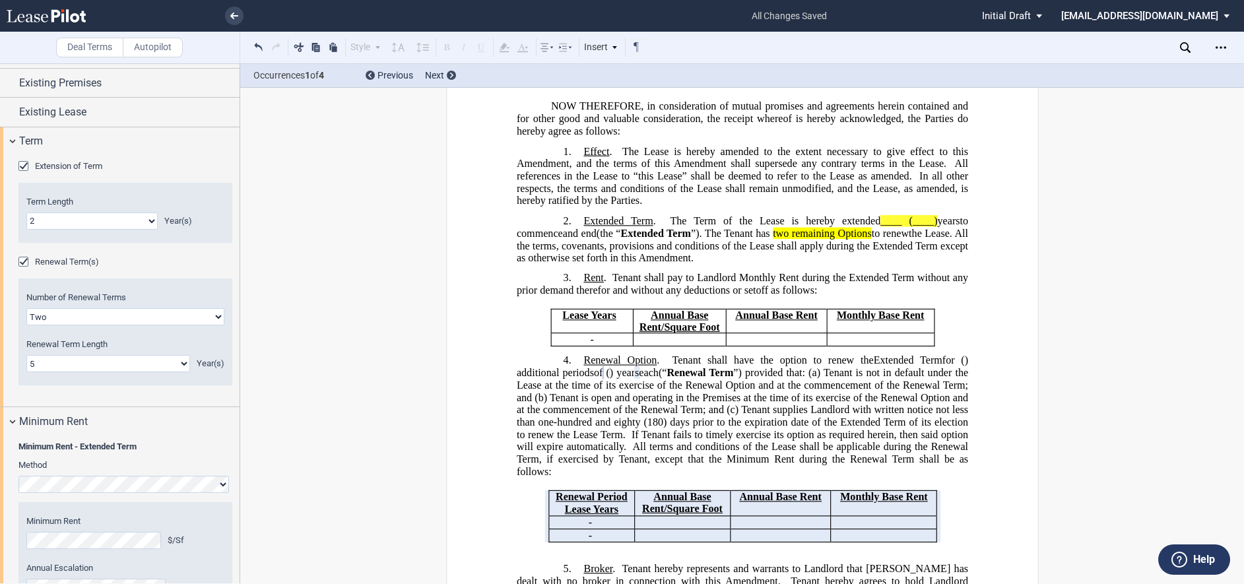
scroll to position [198, 0]
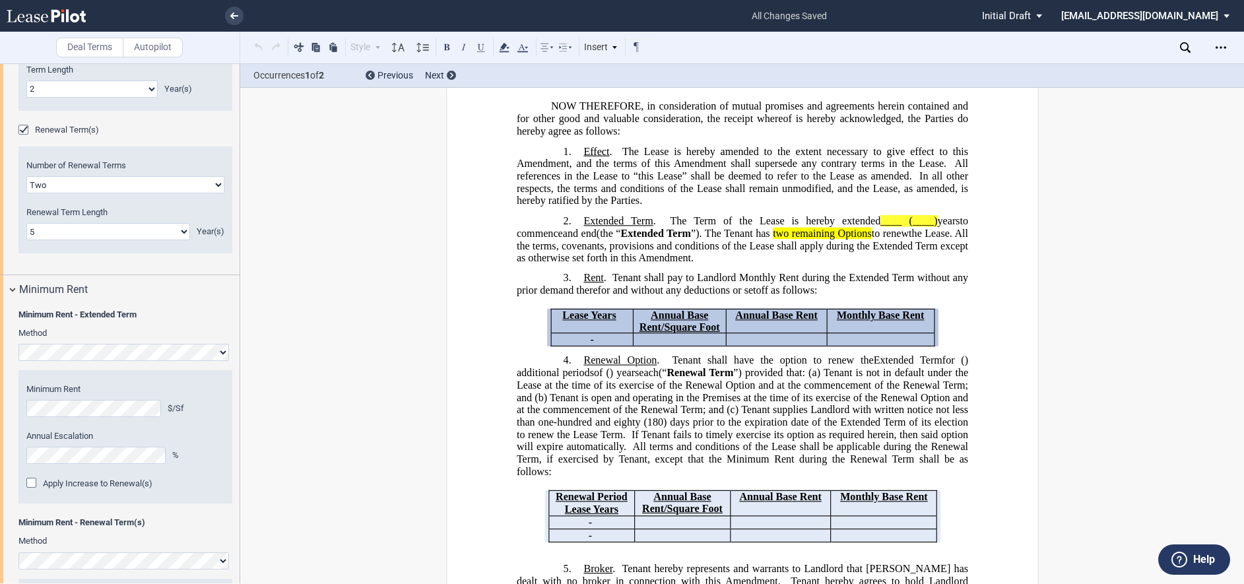
click at [192, 439] on label "Annual Escalation" at bounding box center [125, 436] width 198 height 12
